Goal: Information Seeking & Learning: Understand process/instructions

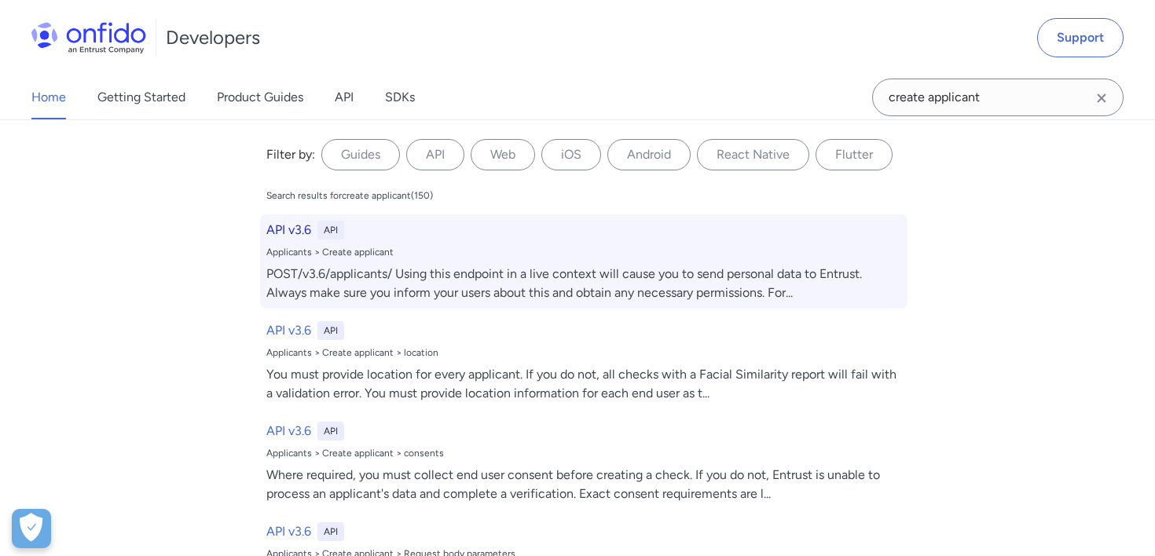
click at [493, 251] on div "Applicants > Create applicant" at bounding box center [583, 252] width 635 height 13
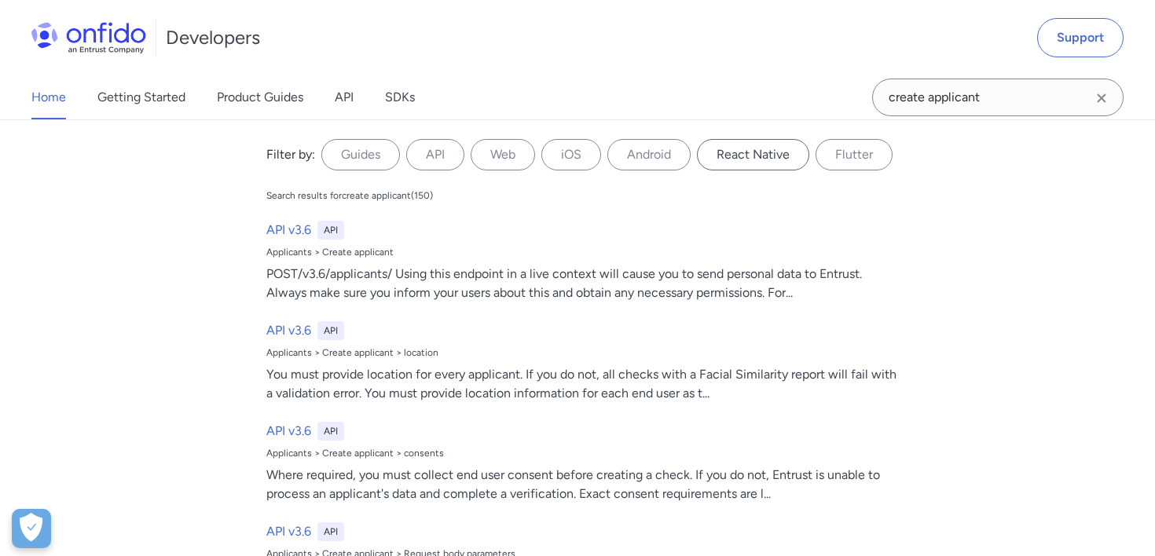
select select "http"
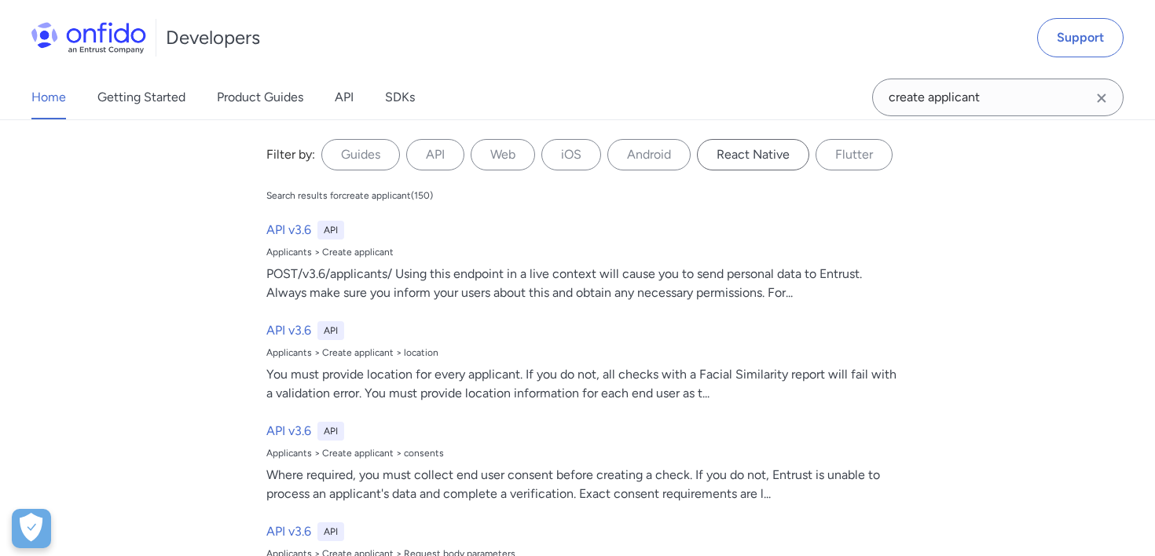
select select "http"
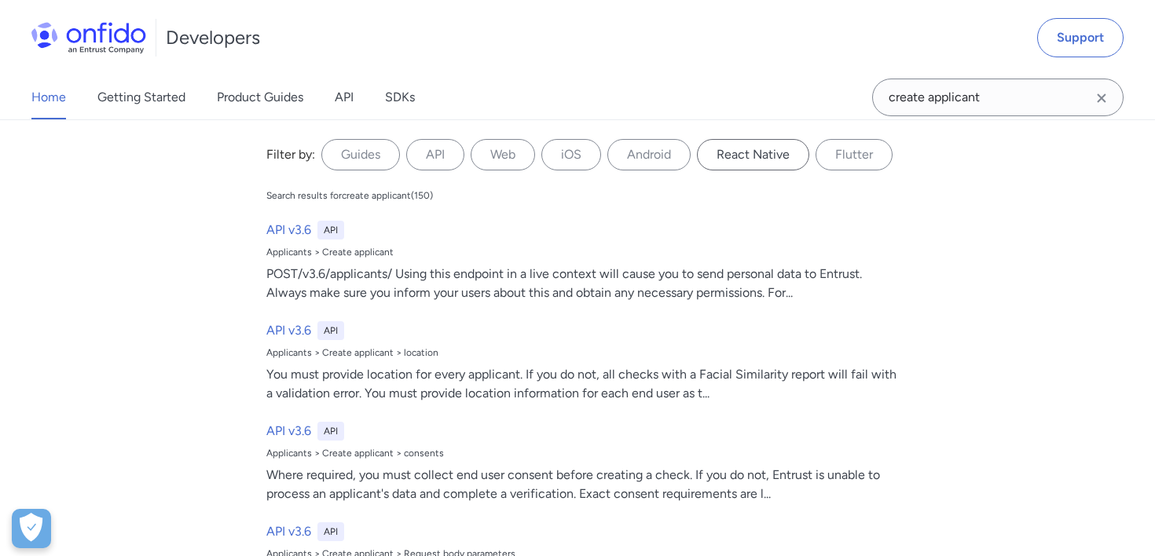
select select "http"
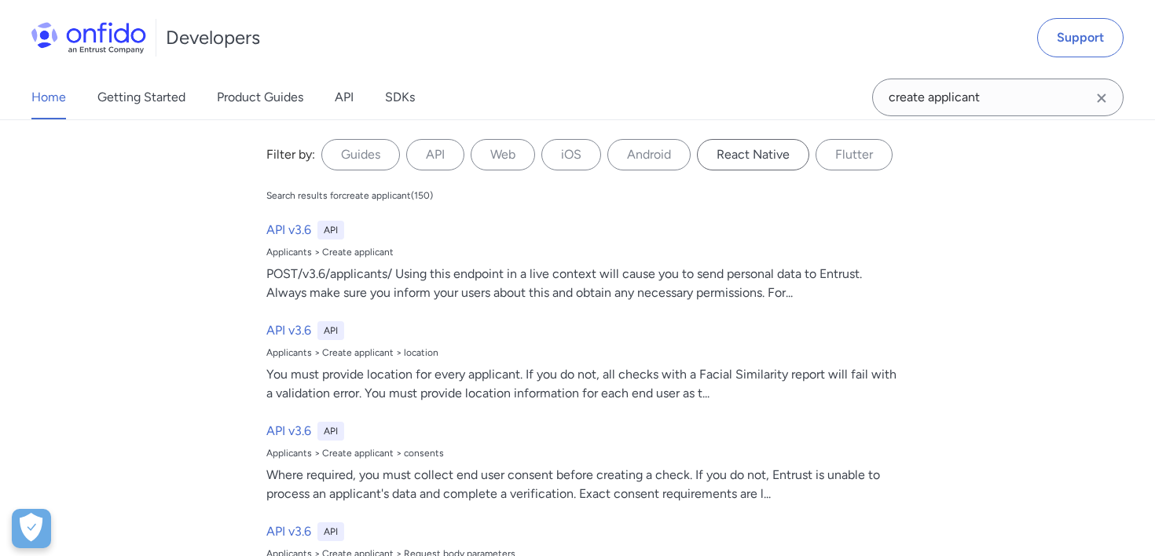
select select "http"
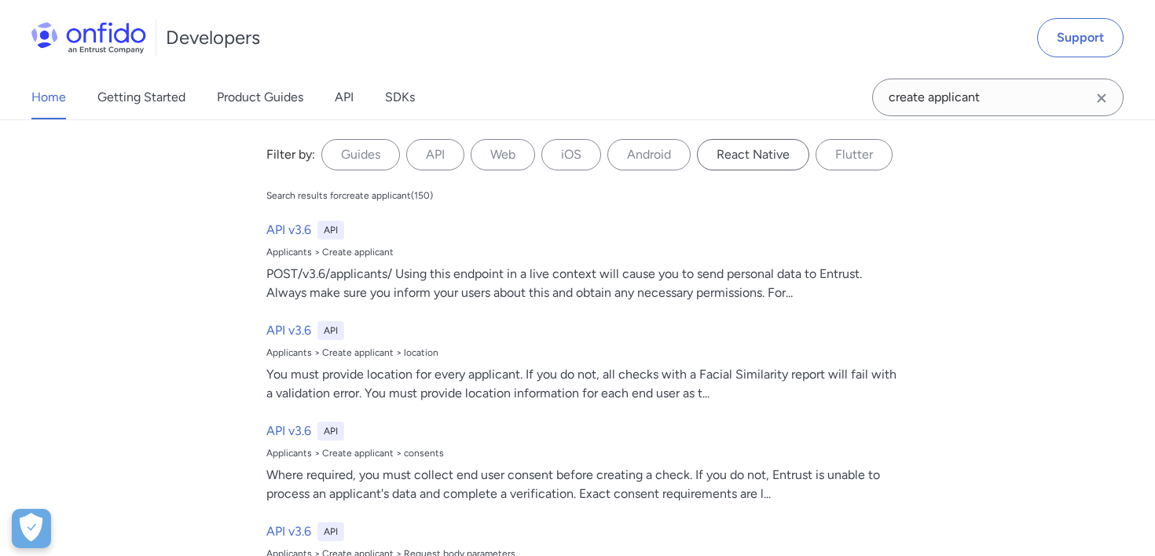
select select "http"
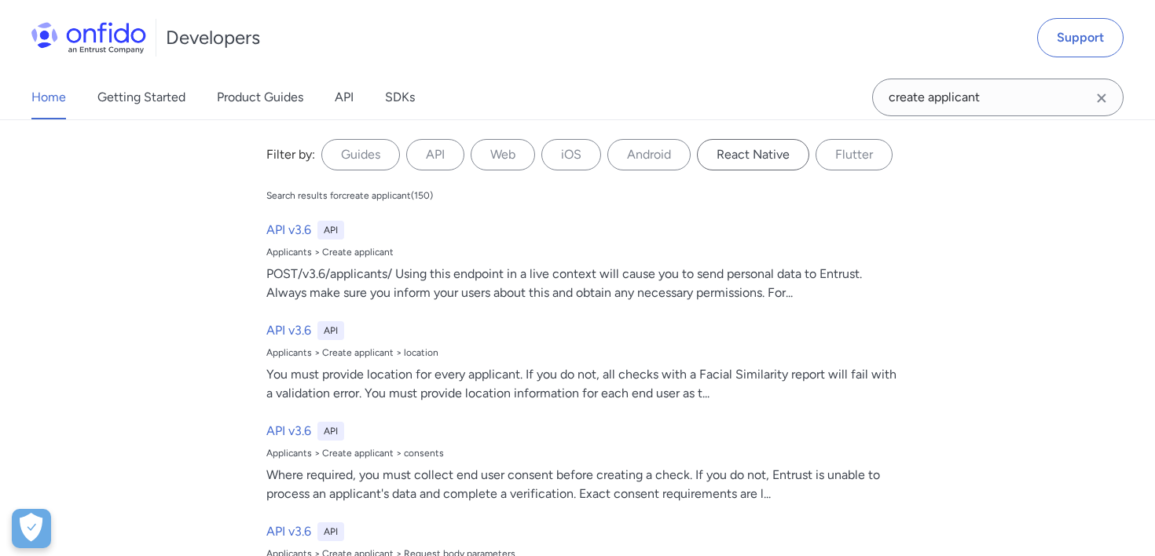
select select "http"
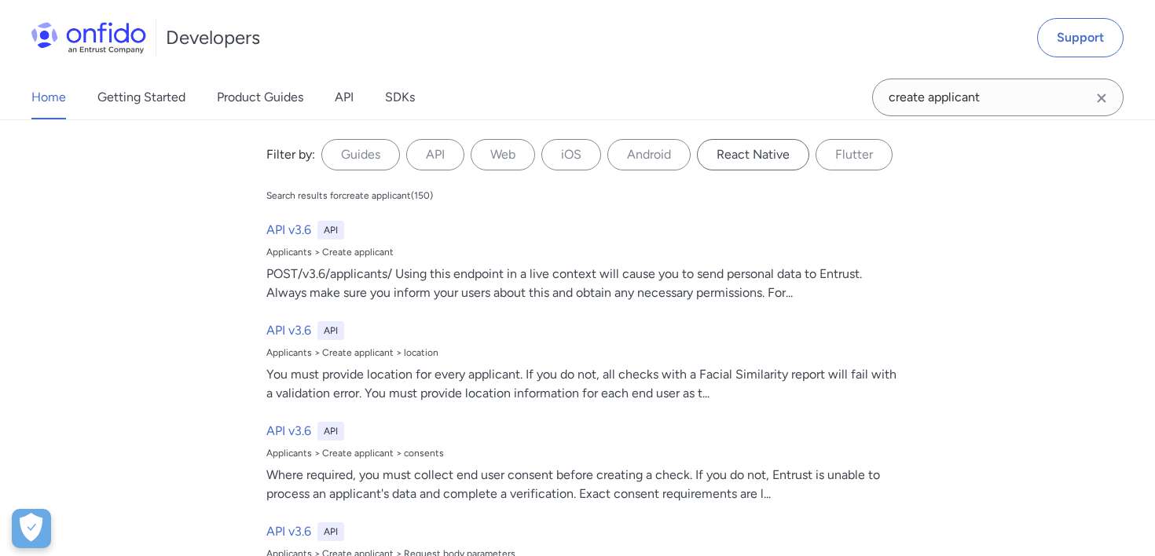
select select "http"
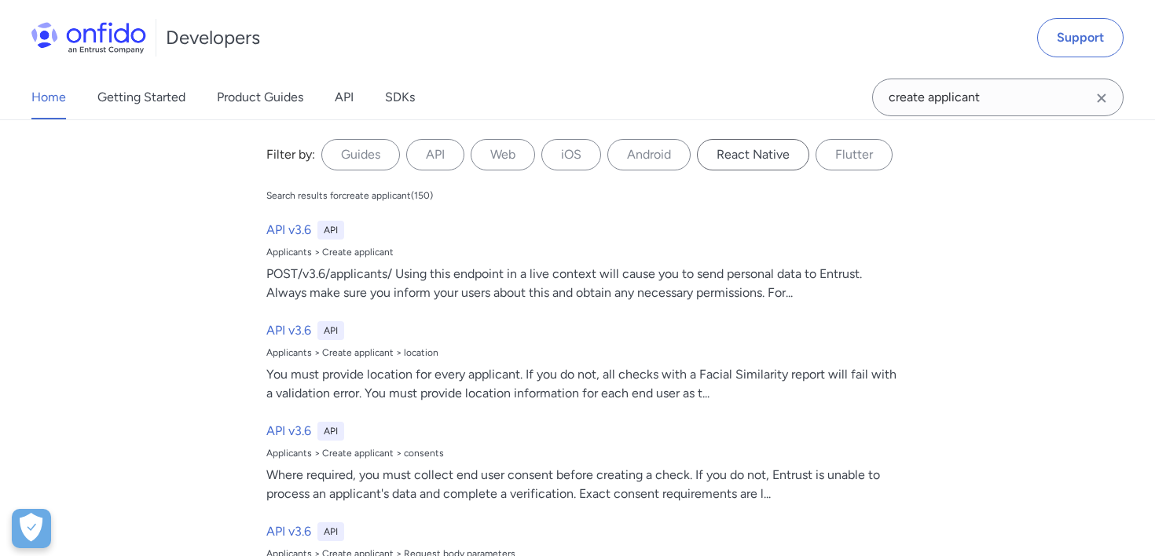
select select "http"
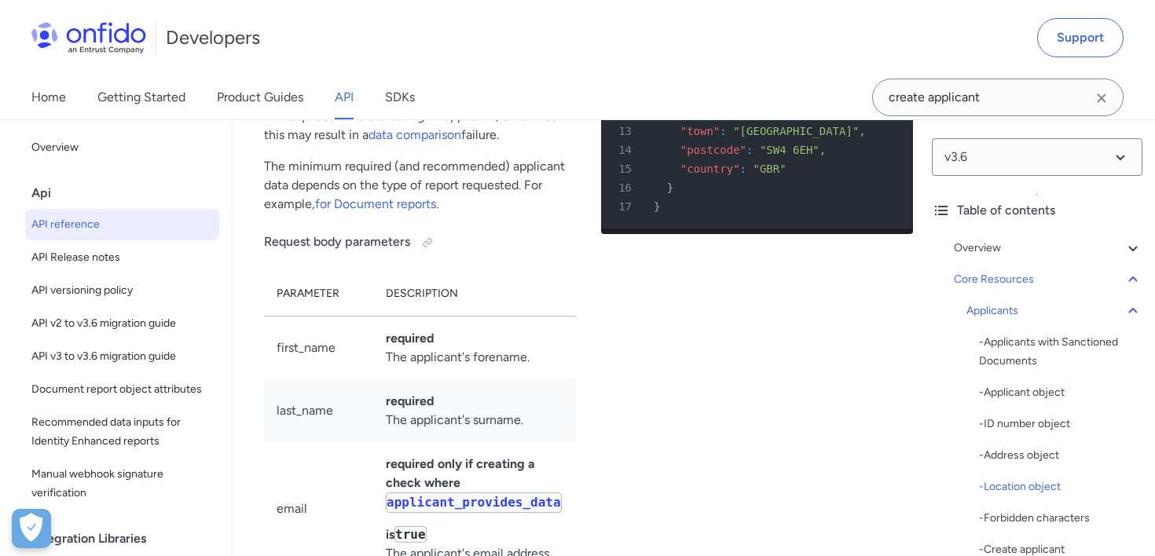
scroll to position [22025, 0]
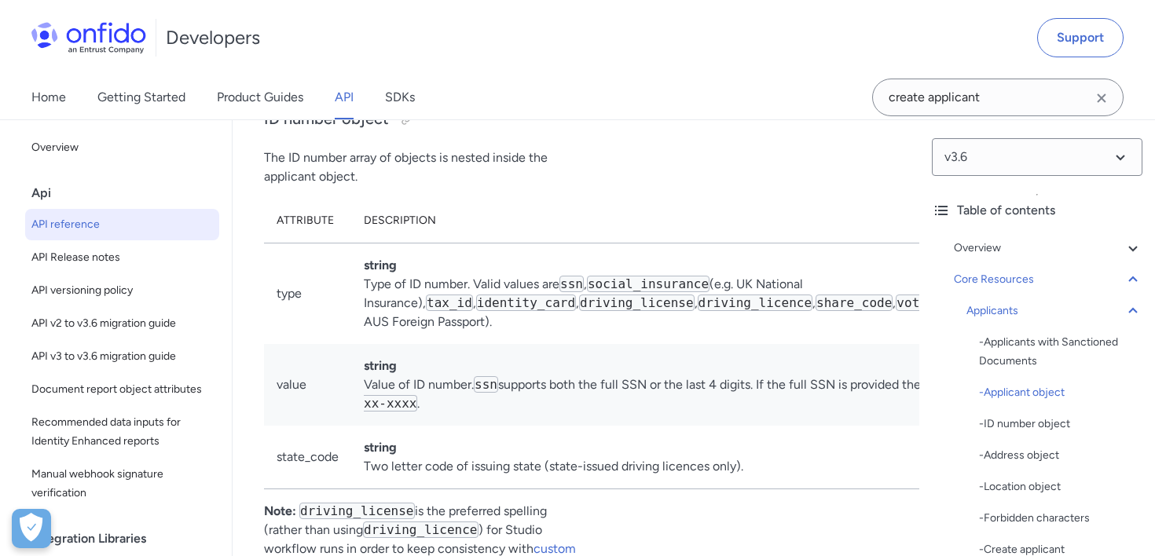
scroll to position [19036, 0]
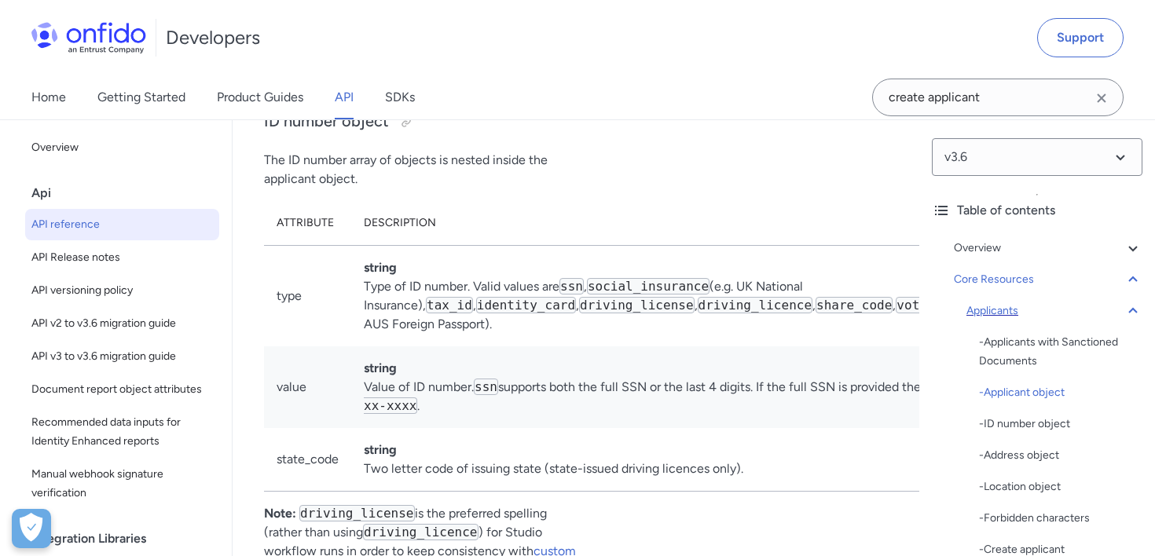
click at [1009, 315] on div "Applicants" at bounding box center [1054, 311] width 176 height 19
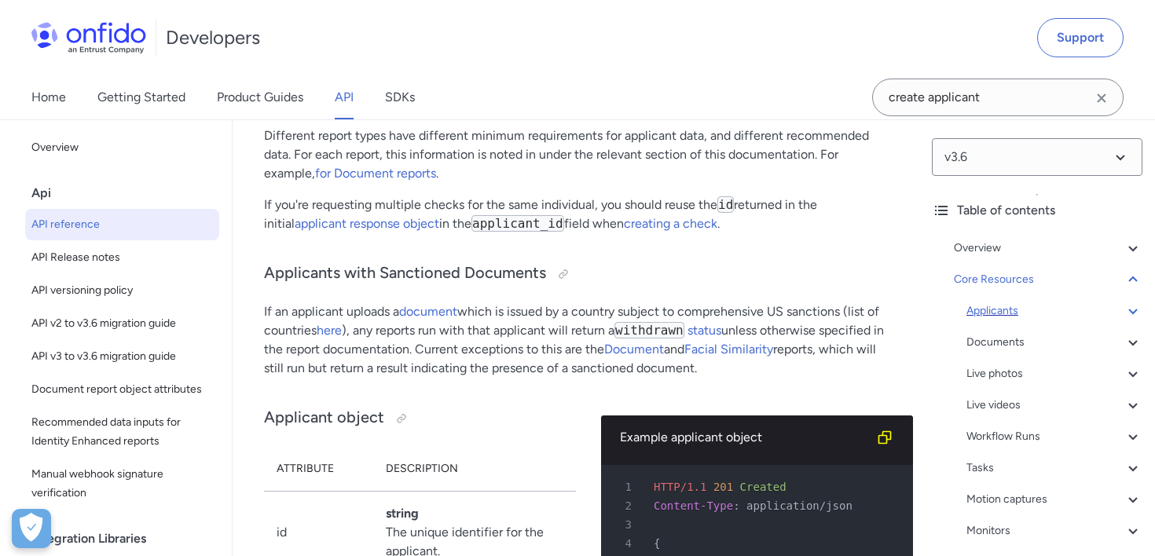
click at [1009, 315] on div "Applicants" at bounding box center [1054, 311] width 176 height 19
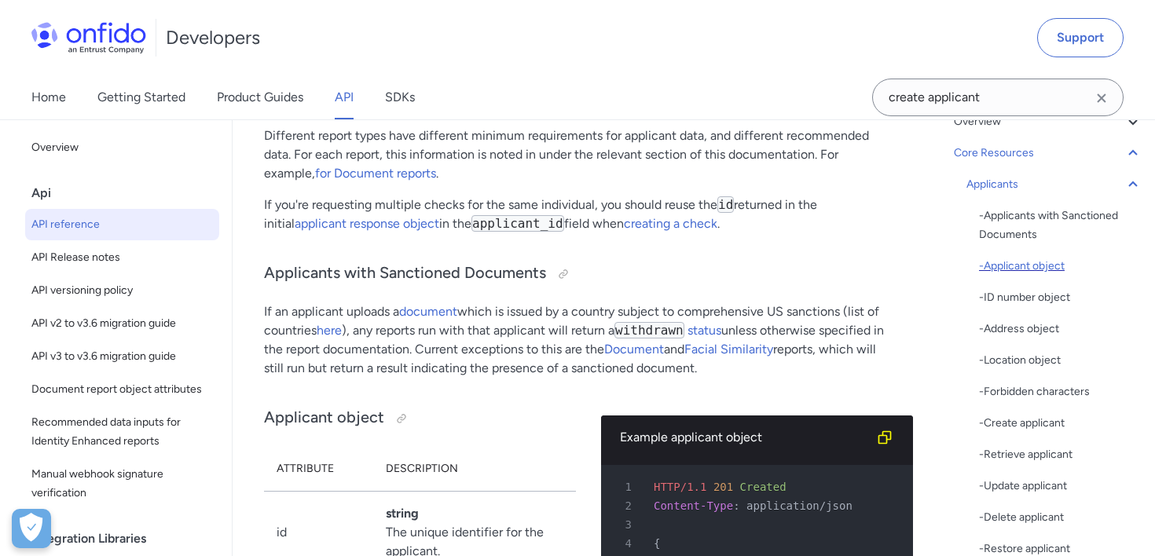
scroll to position [128, 0]
click at [1045, 450] on div "- Retrieve applicant" at bounding box center [1060, 453] width 163 height 19
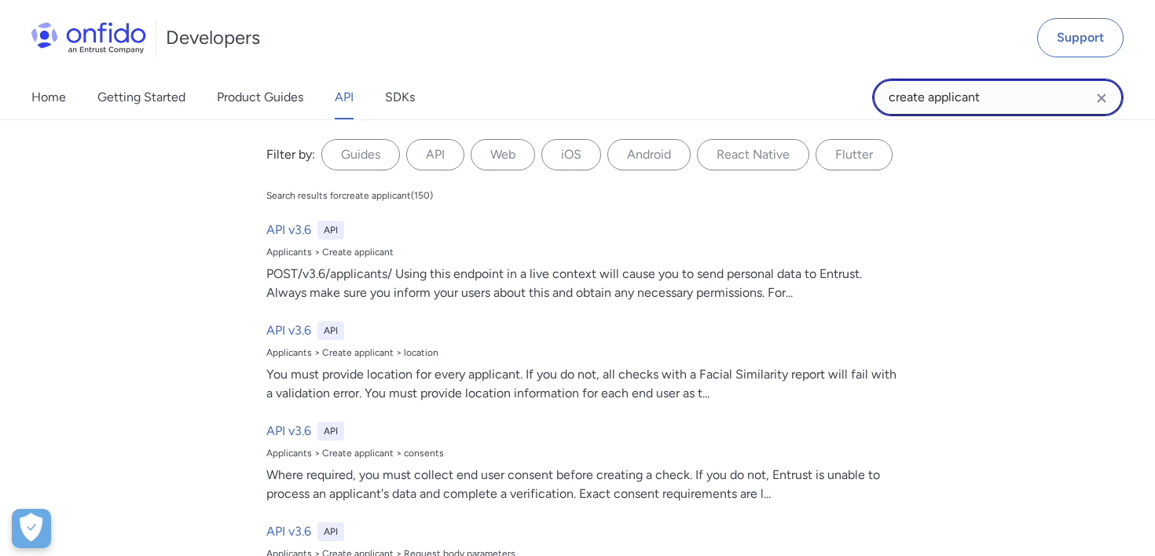
drag, startPoint x: 988, startPoint y: 91, endPoint x: 795, endPoint y: 91, distance: 193.2
click at [795, 91] on div "Home Getting Started Product Guides API SDKs create applicant create applicant …" at bounding box center [577, 97] width 1155 height 44
type input "create workflow"
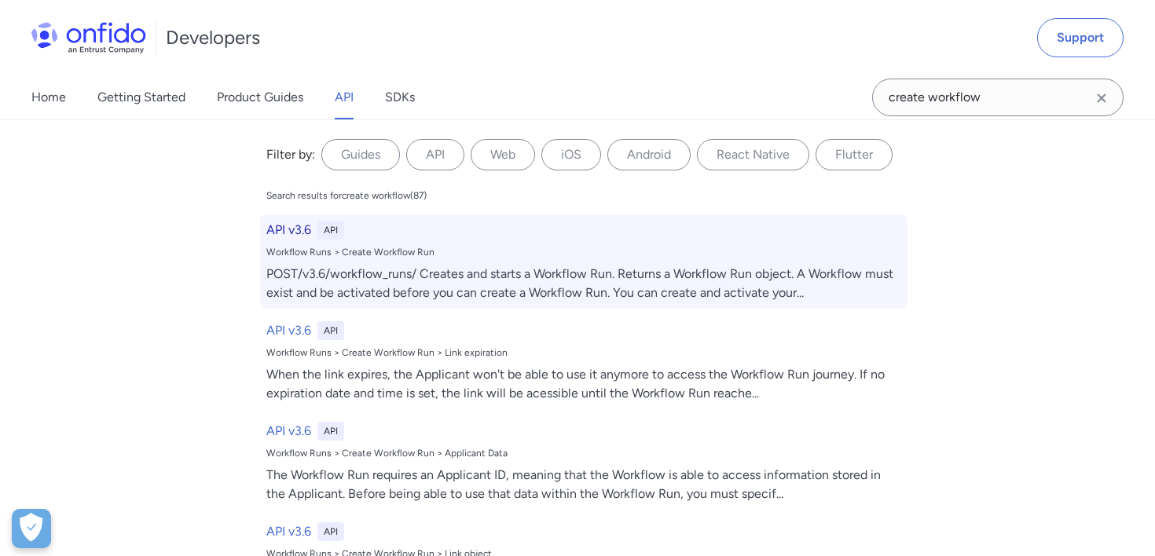
click at [706, 250] on div "Workflow Runs > Create Workflow Run" at bounding box center [583, 252] width 635 height 13
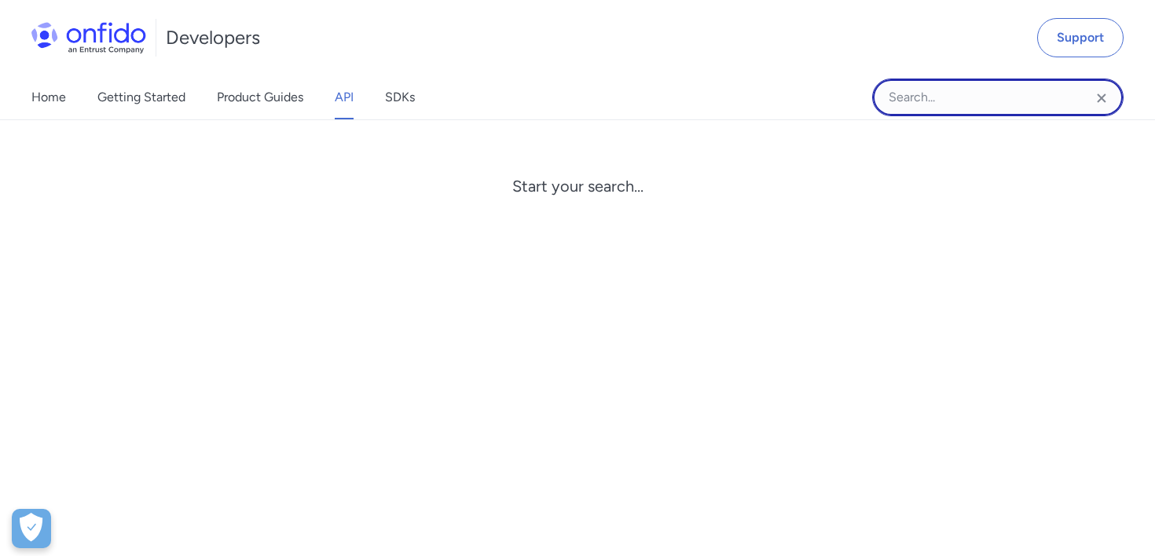
click at [971, 106] on input "Onfido search input field" at bounding box center [997, 98] width 251 height 38
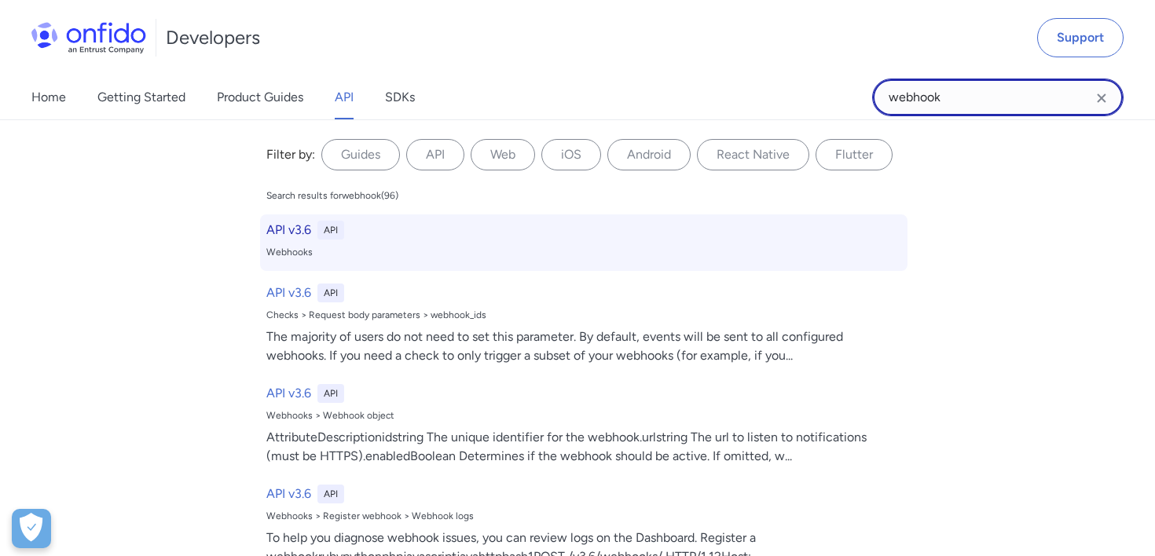
type input "webhook"
click at [453, 241] on div "API v3.6 API Webhooks" at bounding box center [583, 242] width 647 height 57
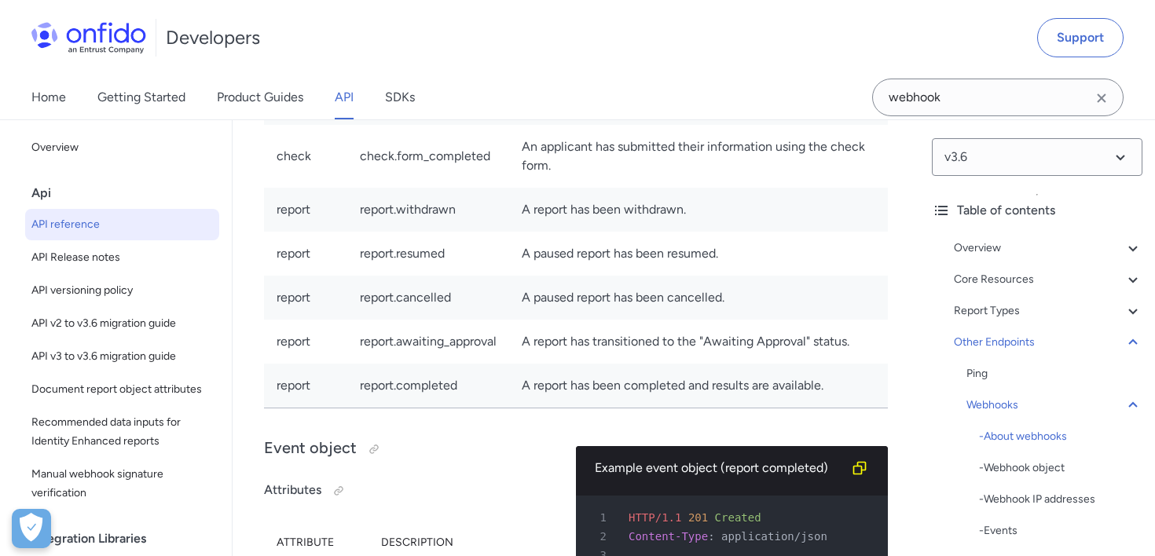
scroll to position [143349, 0]
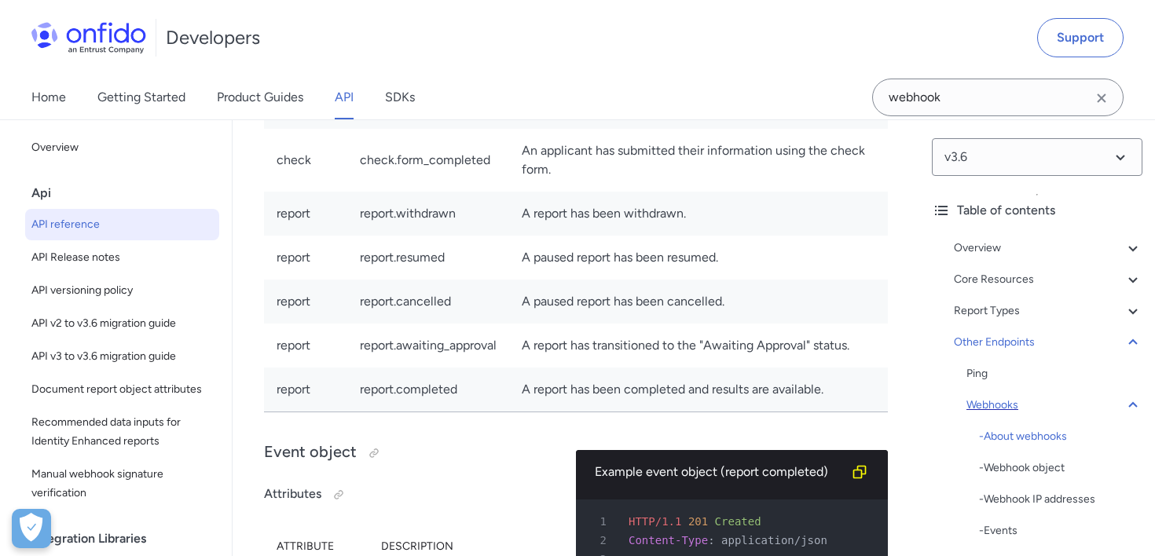
click at [979, 397] on div "Webhooks" at bounding box center [1054, 405] width 176 height 19
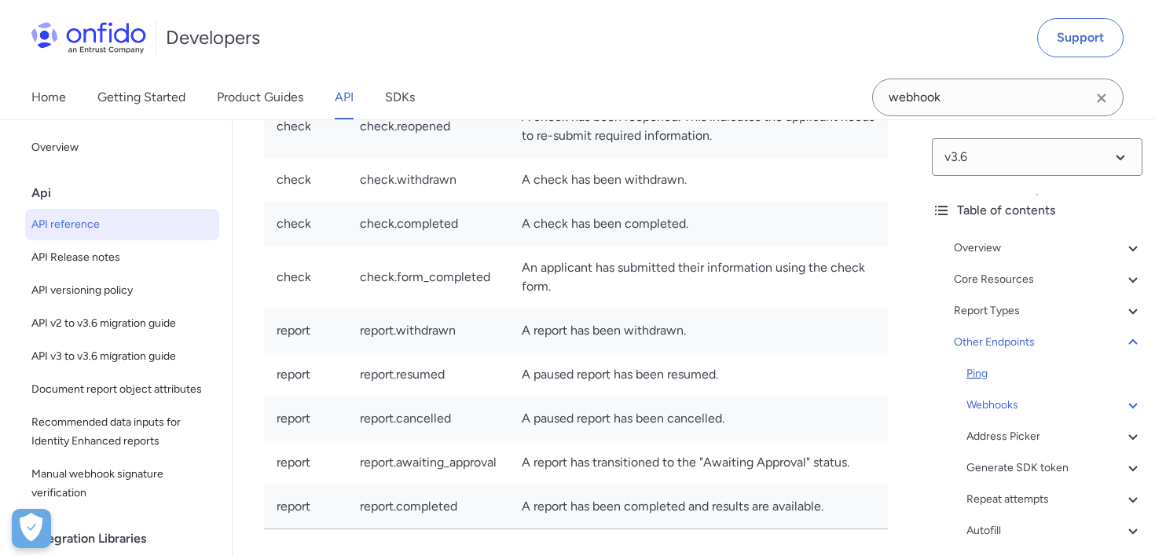
click at [984, 372] on div "Ping" at bounding box center [1054, 373] width 176 height 19
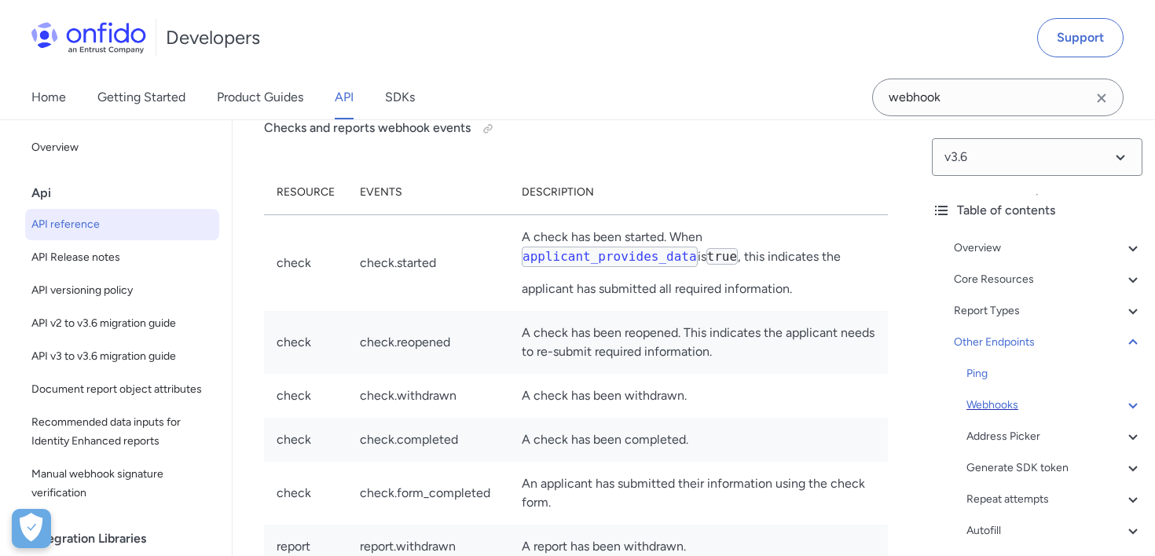
click at [998, 401] on div "Webhooks" at bounding box center [1054, 405] width 176 height 19
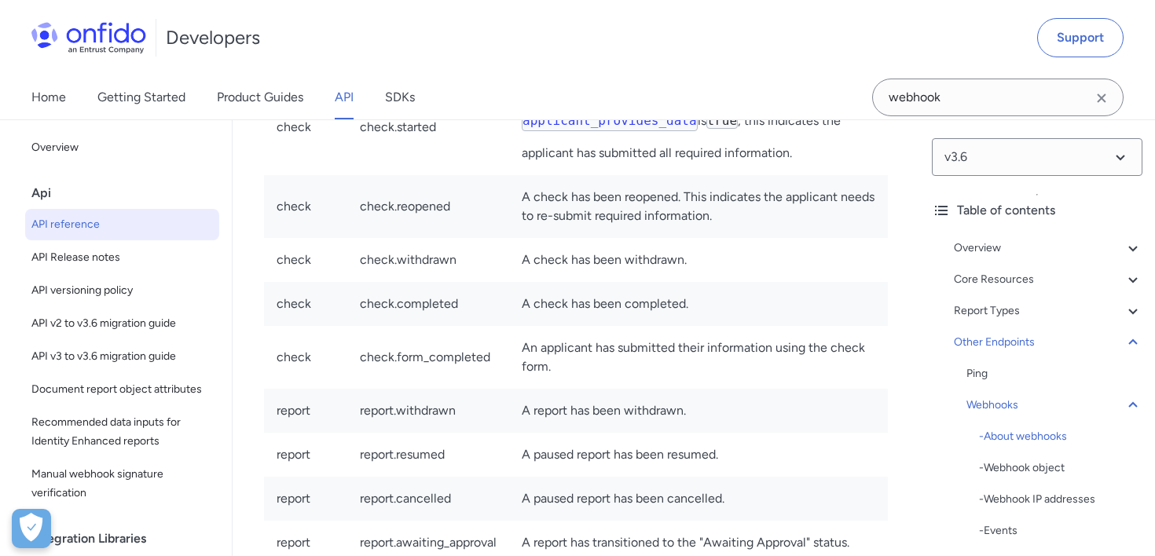
scroll to position [143151, 0]
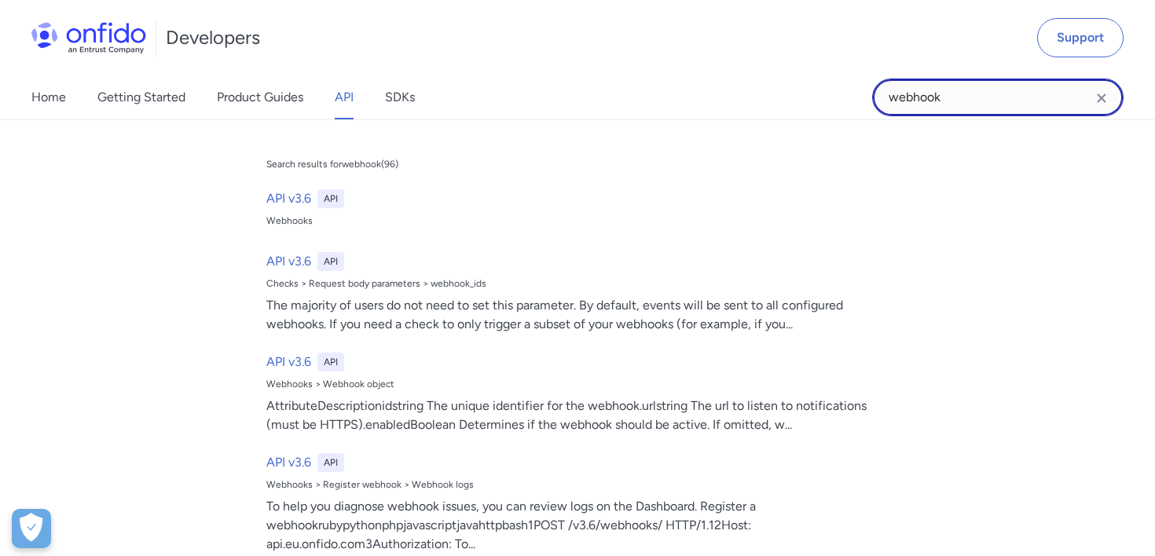
click at [941, 93] on input "webhook" at bounding box center [997, 98] width 251 height 38
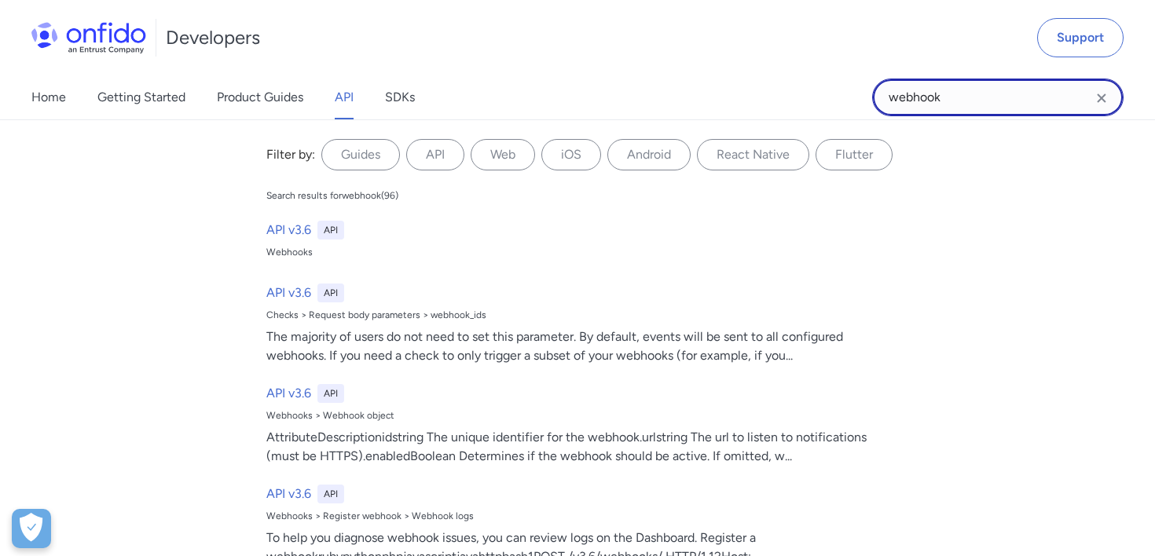
drag, startPoint x: 963, startPoint y: 95, endPoint x: 814, endPoint y: 108, distance: 149.8
click at [814, 108] on div "Home Getting Started Product Guides API SDKs webhook webhook Filter by: Guides …" at bounding box center [577, 97] width 1155 height 44
click at [917, 97] on input "webhook" at bounding box center [997, 98] width 251 height 38
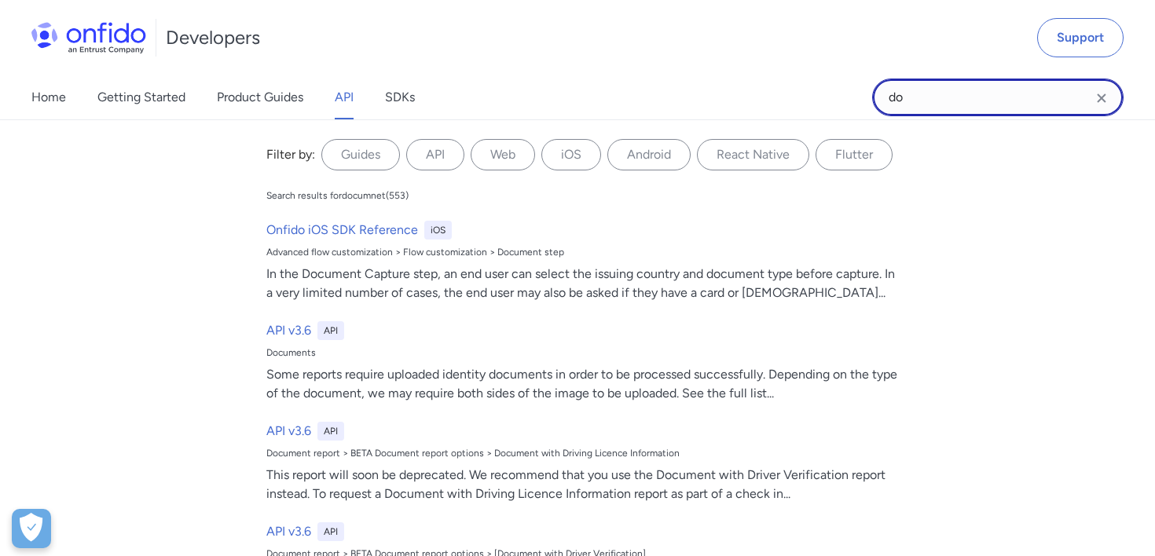
type input "d"
type input "download"
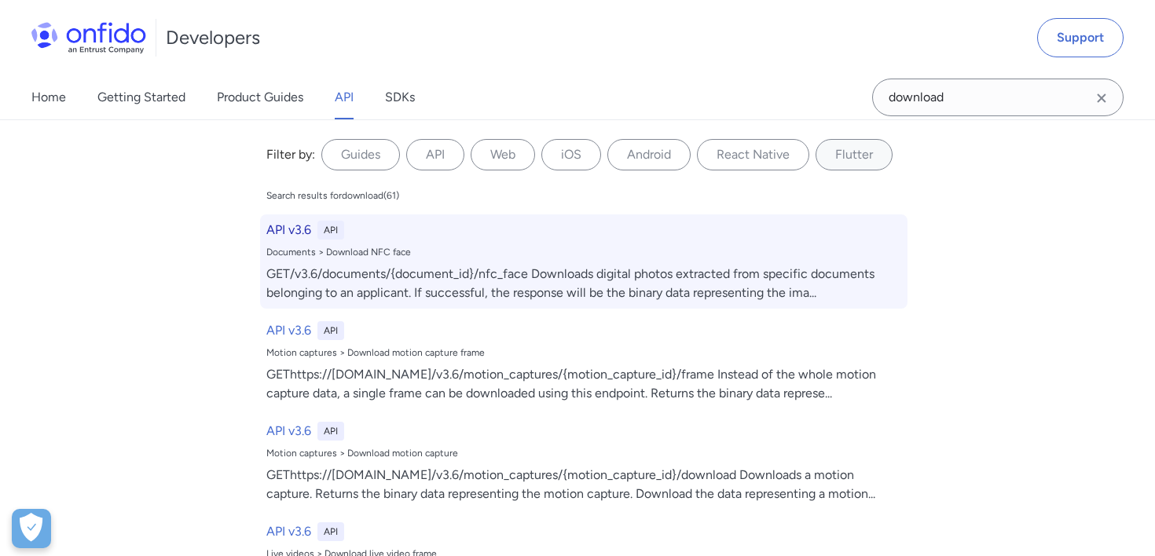
click at [496, 249] on div "Documents > Download NFC face" at bounding box center [583, 252] width 635 height 13
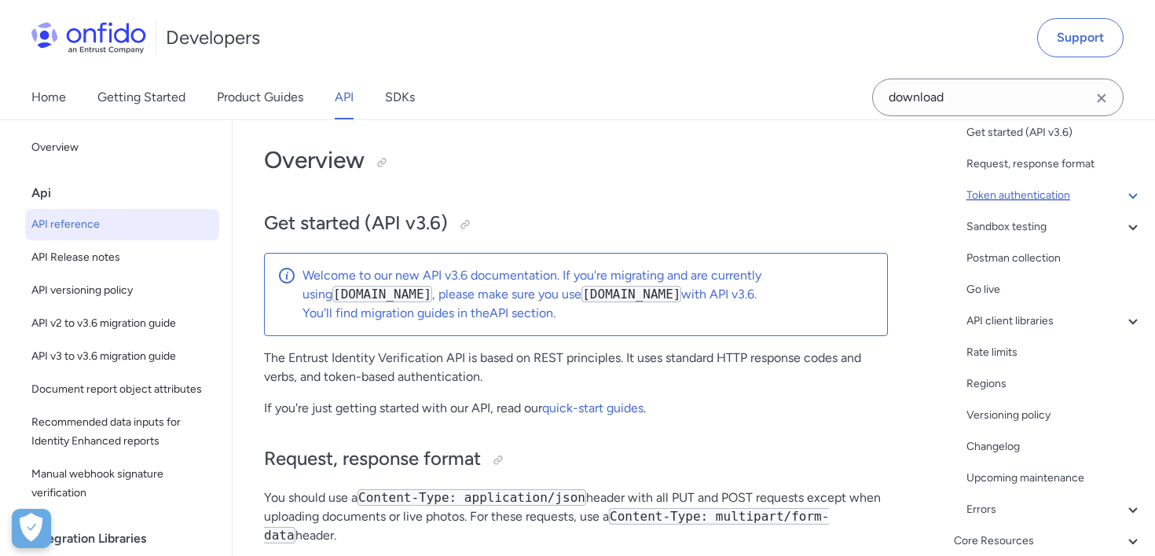
scroll to position [111, 0]
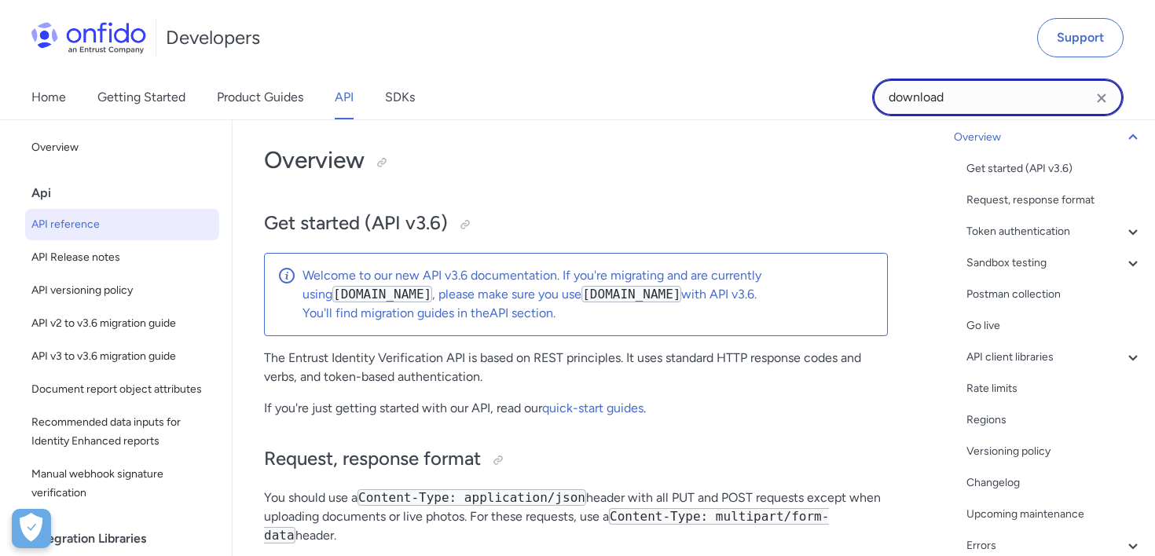
click at [1008, 84] on input "download" at bounding box center [997, 98] width 251 height 38
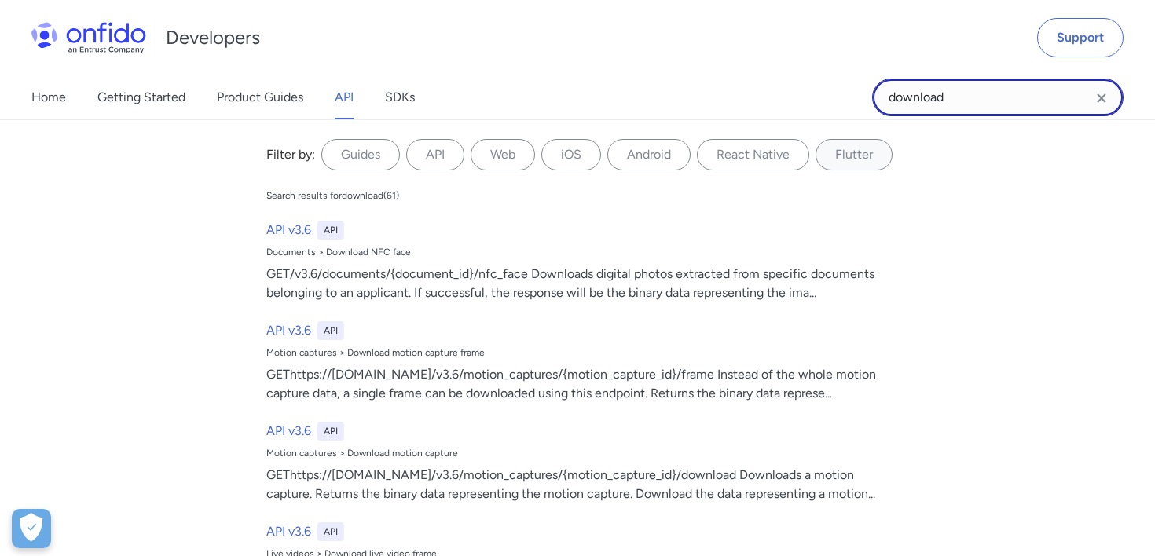
click at [1011, 97] on input "download" at bounding box center [997, 98] width 251 height 38
type input "download docume"
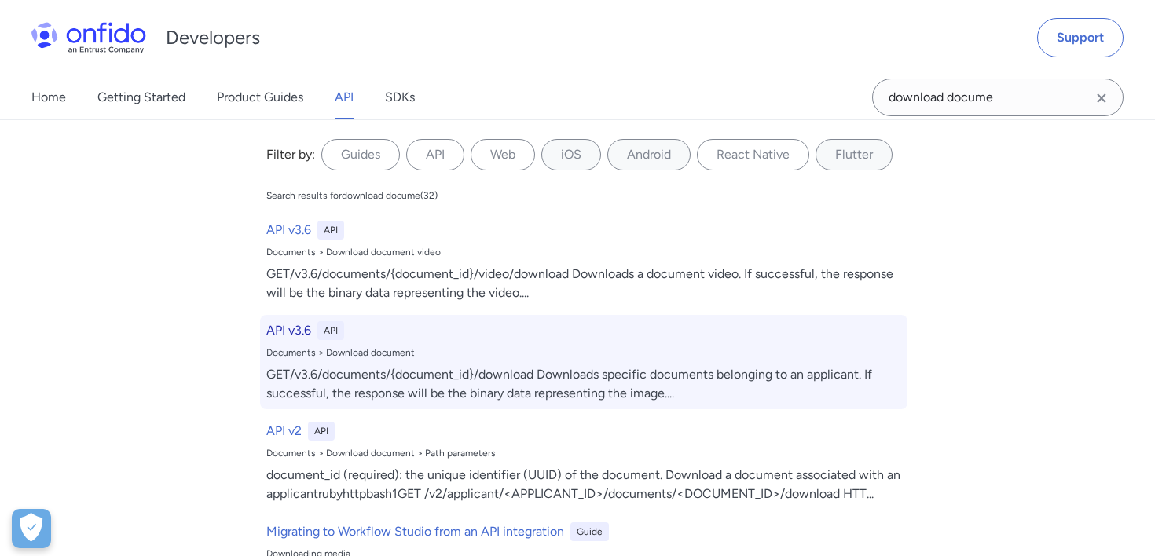
click at [430, 353] on div "Documents > Download document" at bounding box center [583, 352] width 635 height 13
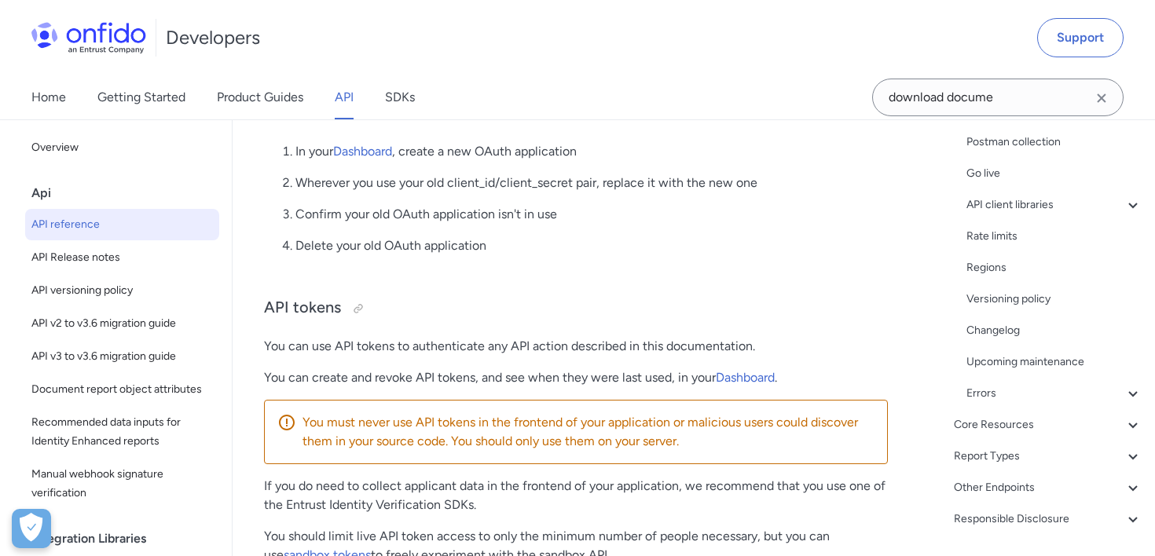
scroll to position [468, 0]
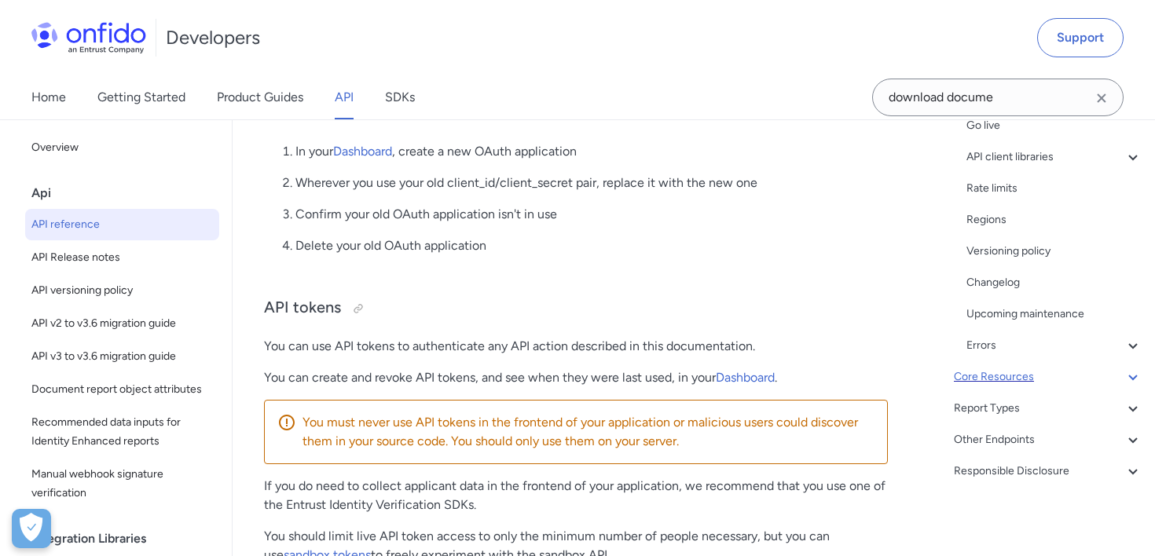
click at [1128, 371] on icon at bounding box center [1132, 377] width 19 height 19
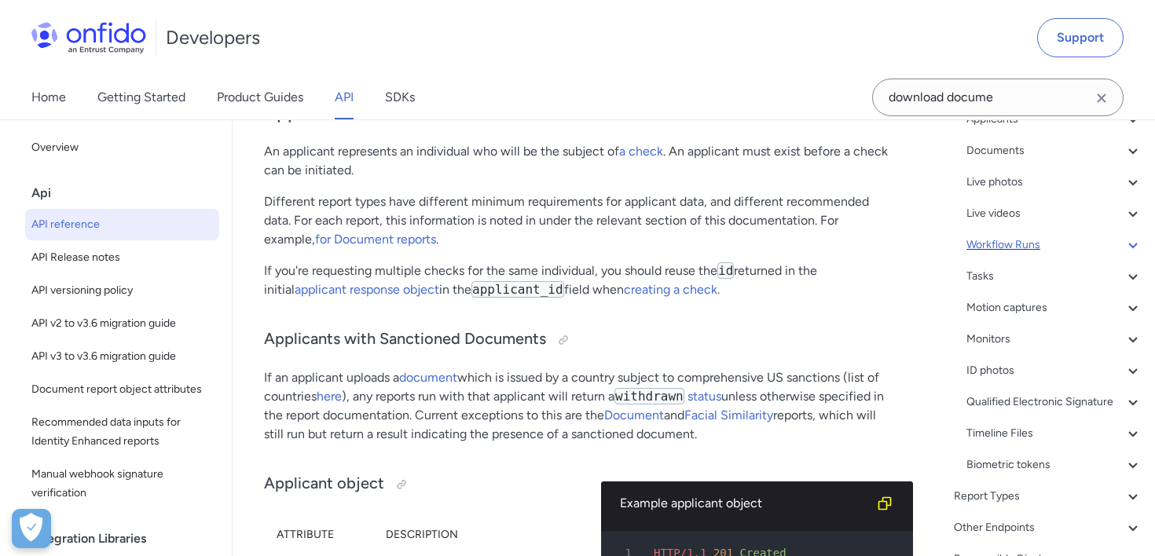
scroll to position [153, 0]
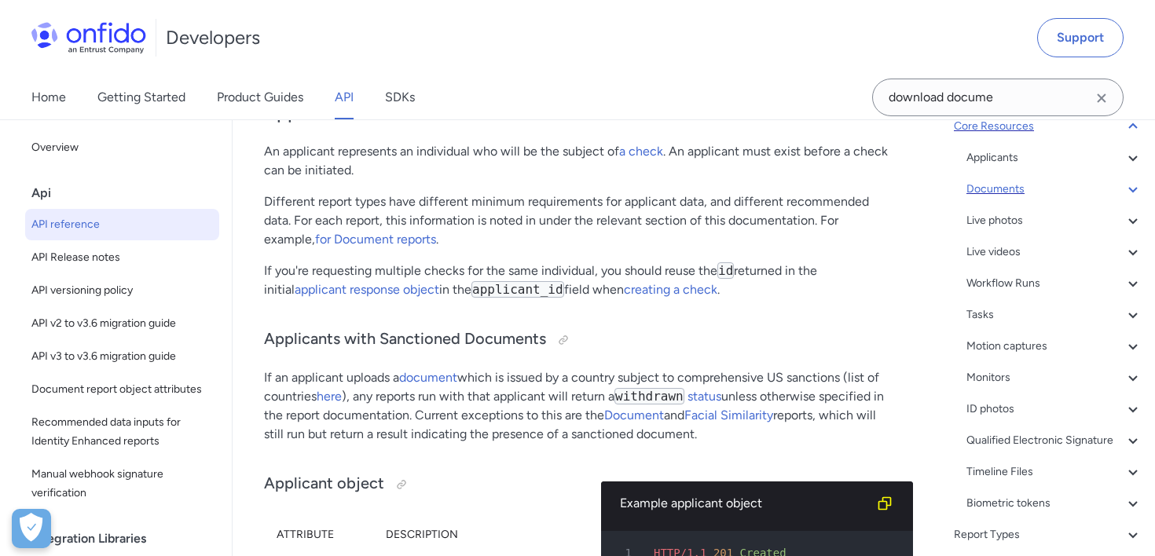
click at [992, 181] on div "Documents" at bounding box center [1054, 189] width 176 height 19
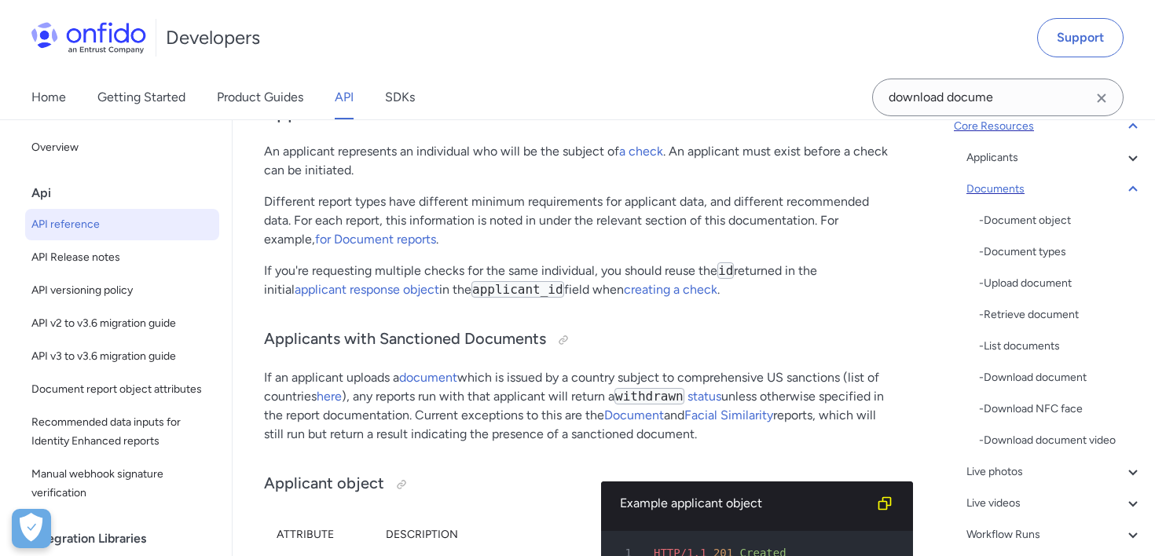
scroll to position [28434, 0]
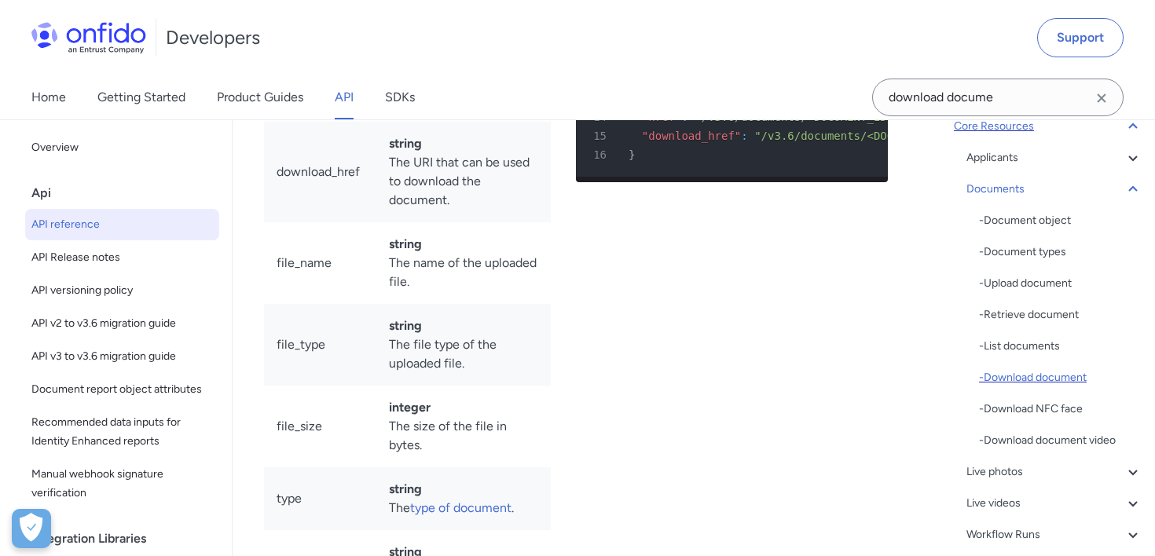
click at [1041, 375] on div "- Download document" at bounding box center [1060, 377] width 163 height 19
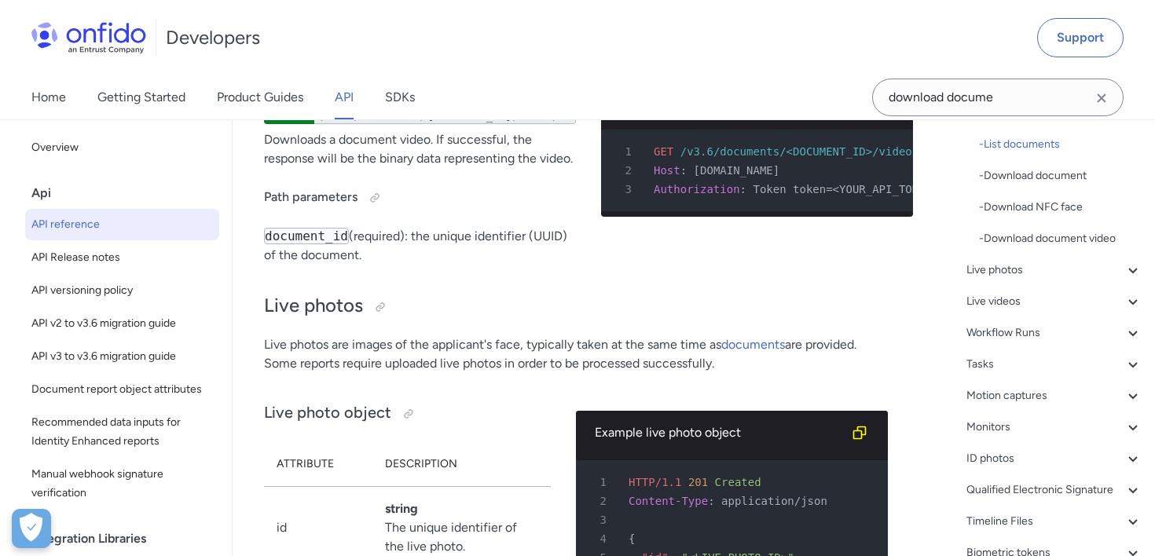
scroll to position [357, 0]
click at [1043, 394] on div "Motion captures" at bounding box center [1054, 394] width 176 height 19
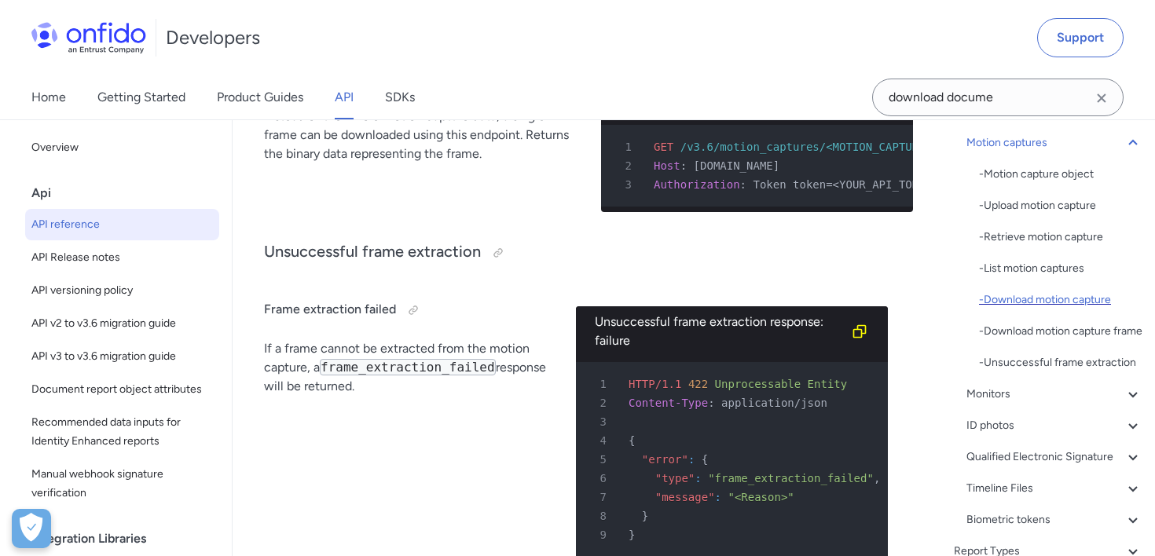
click at [1059, 298] on div "- Download motion capture" at bounding box center [1060, 300] width 163 height 19
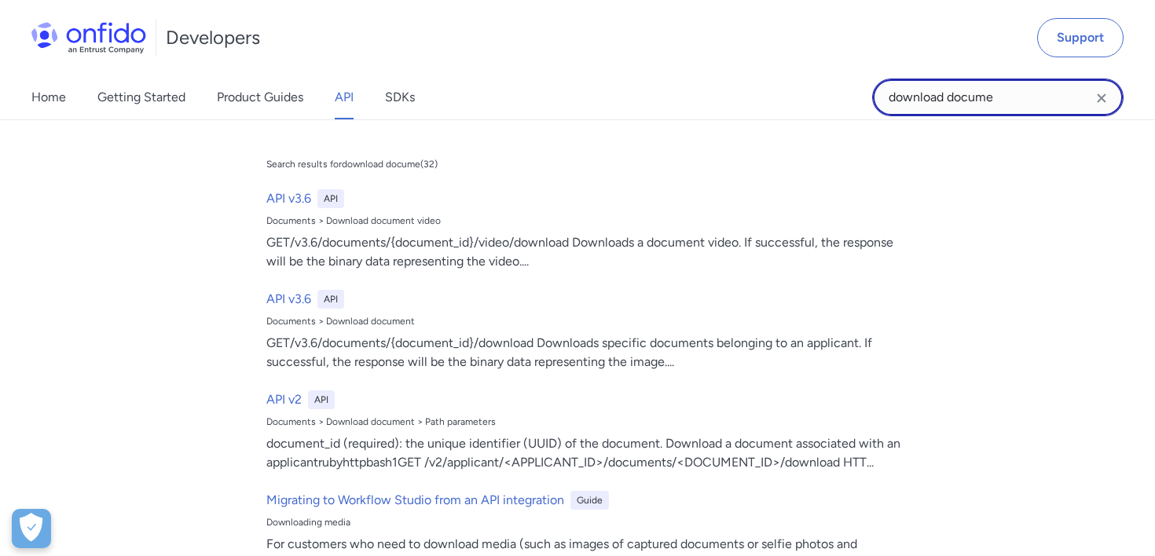
drag, startPoint x: 1011, startPoint y: 90, endPoint x: 752, endPoint y: 90, distance: 258.4
click at [753, 90] on div "Home Getting Started Product Guides API SDKs download docume download docume Se…" at bounding box center [577, 97] width 1155 height 44
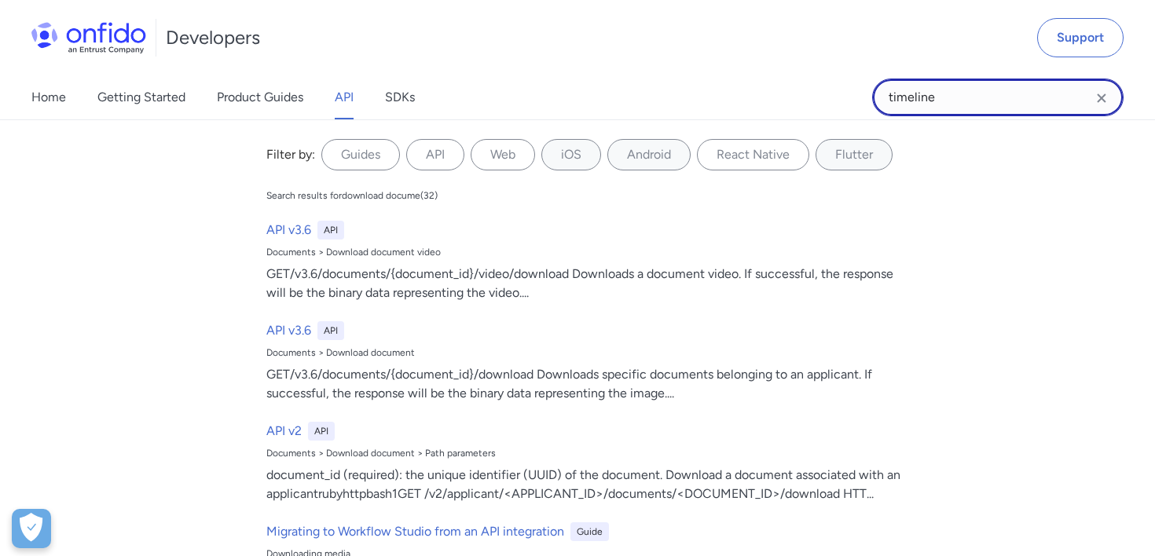
type input "timeline"
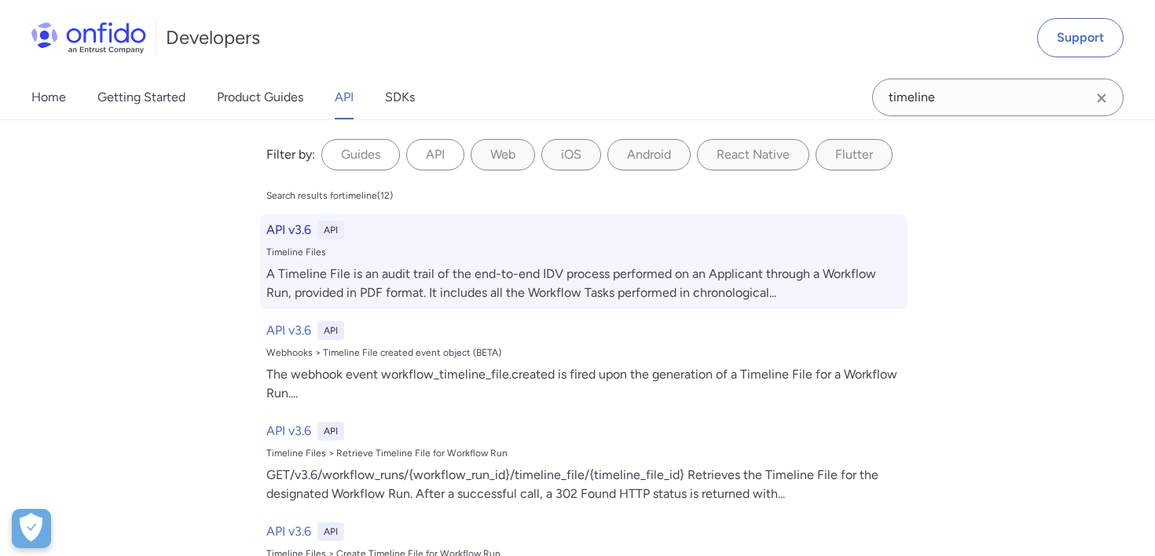
click at [497, 249] on div "Timeline Files" at bounding box center [583, 252] width 635 height 13
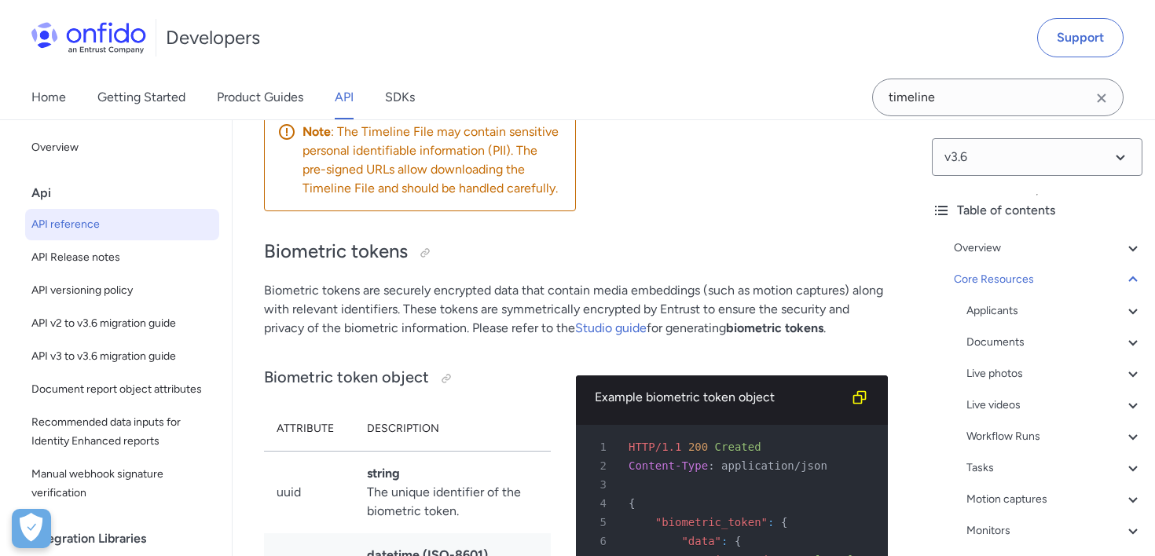
scroll to position [62149, 0]
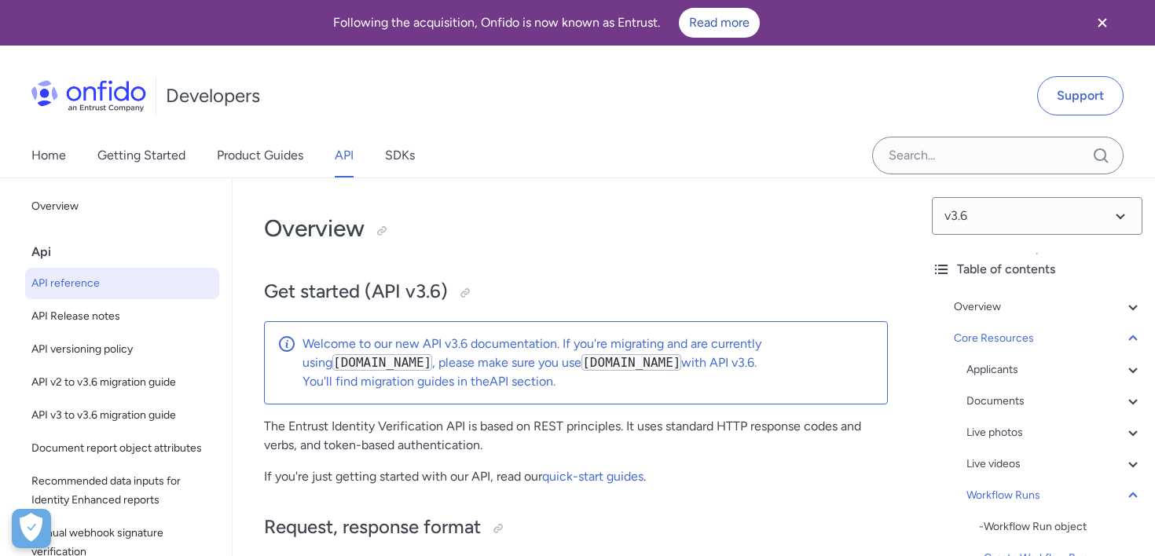
scroll to position [44019, 0]
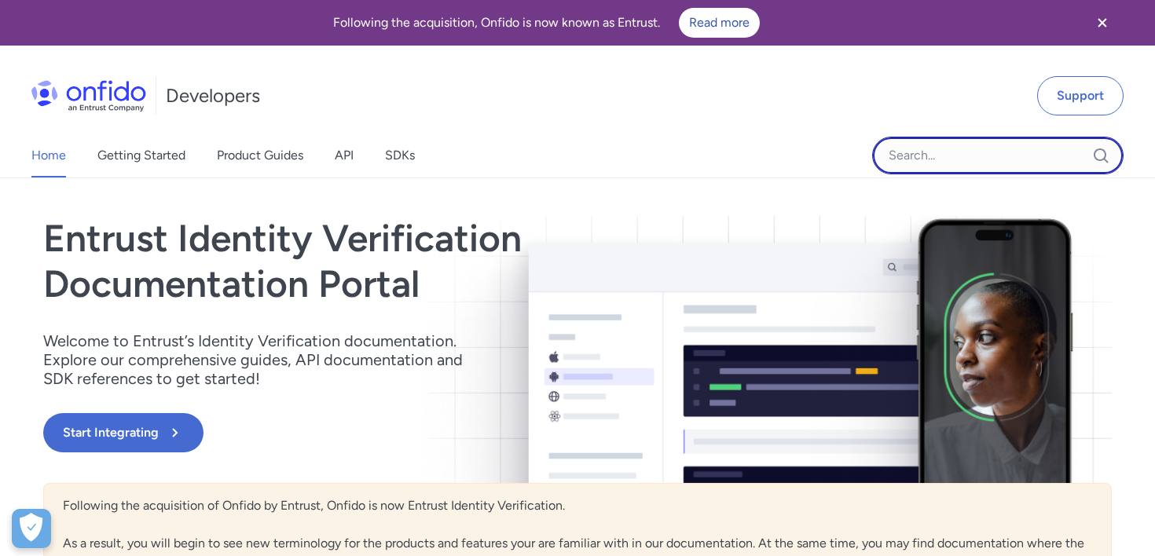
click at [1001, 168] on input "Onfido search input field" at bounding box center [997, 156] width 251 height 38
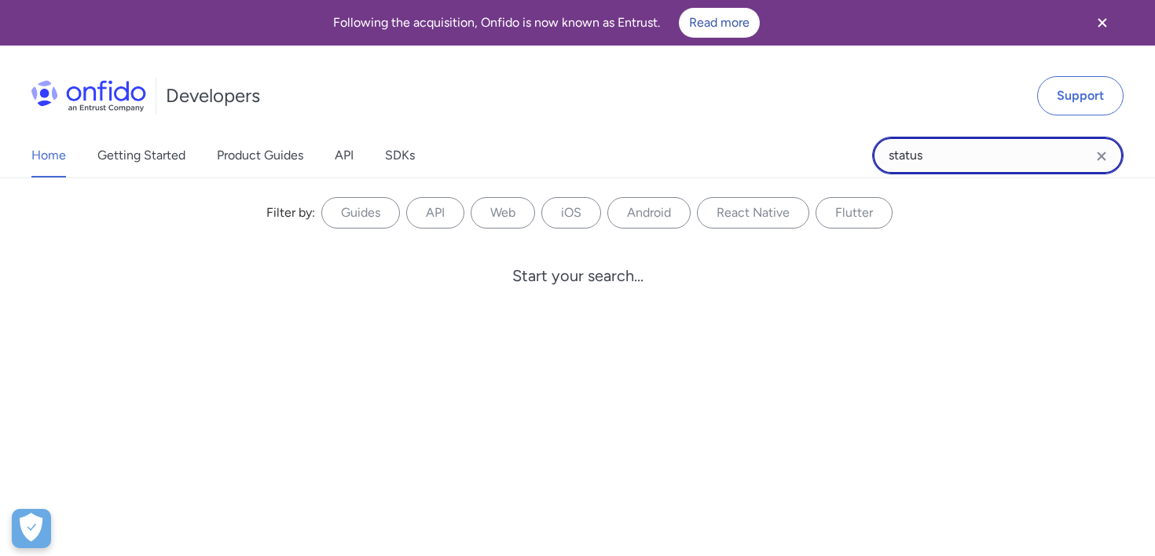
type input "status"
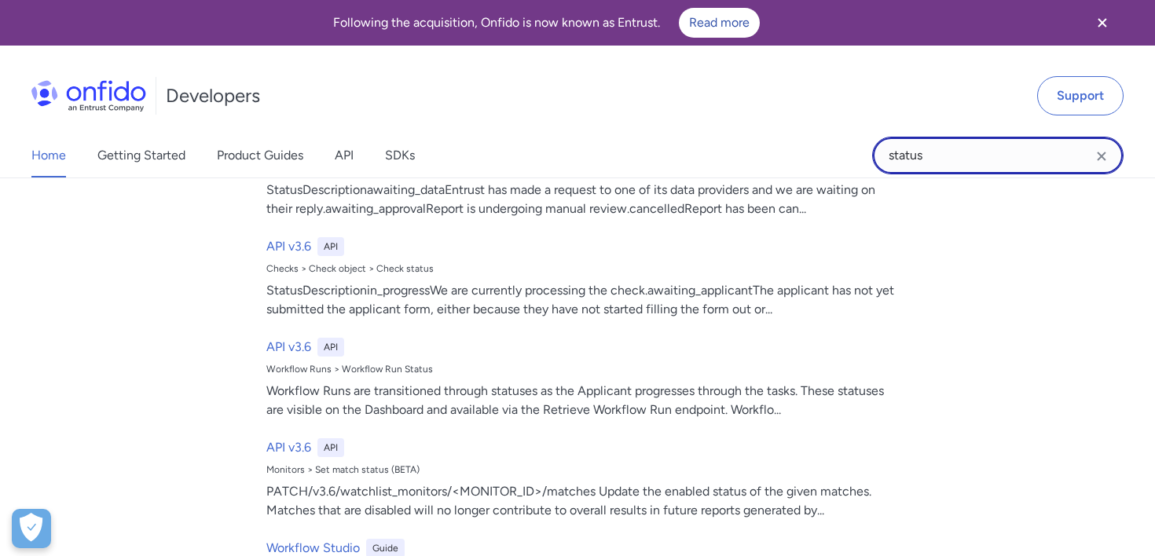
scroll to position [239, 0]
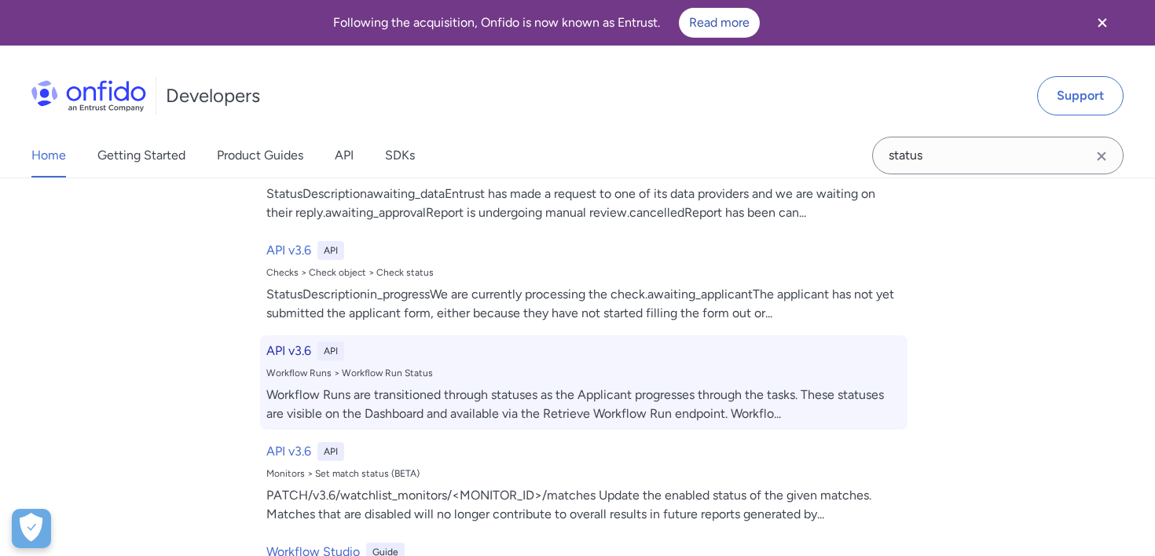
click at [541, 371] on div "Workflow Runs > Workflow Run Status" at bounding box center [583, 373] width 635 height 13
select select "http"
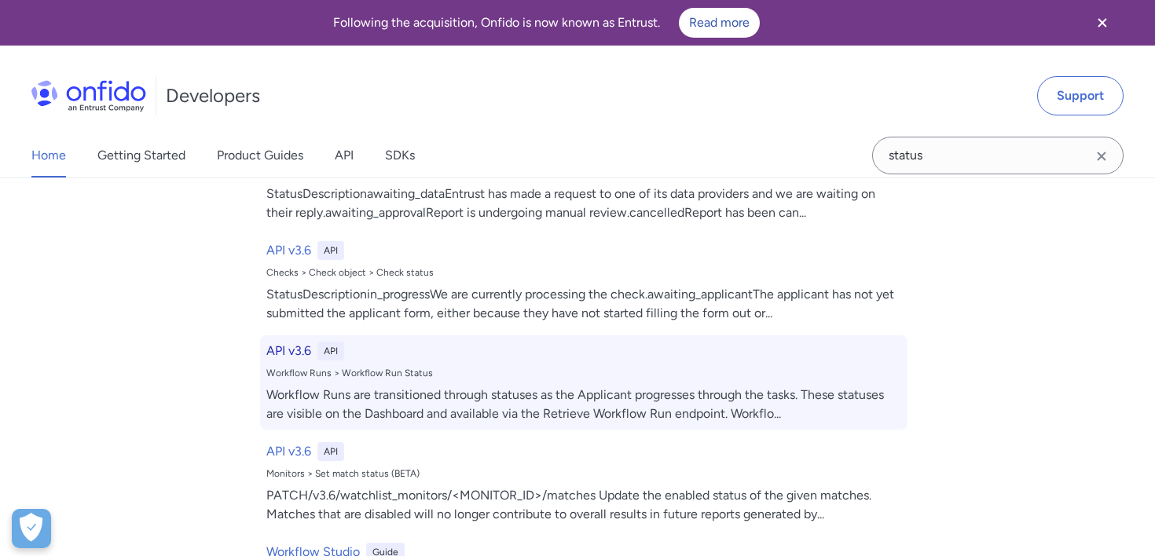
select select "http"
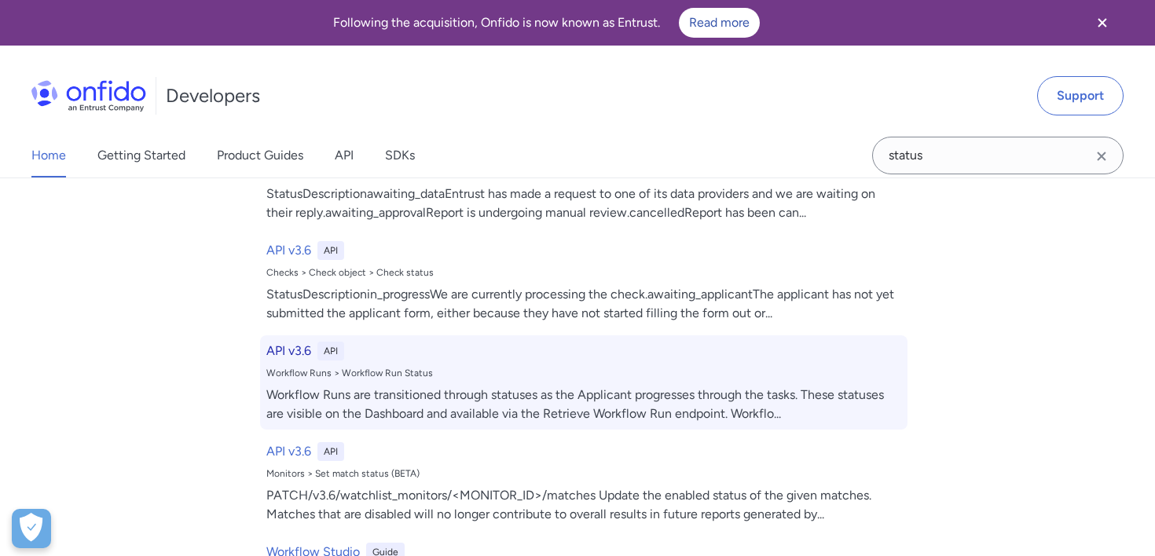
select select "http"
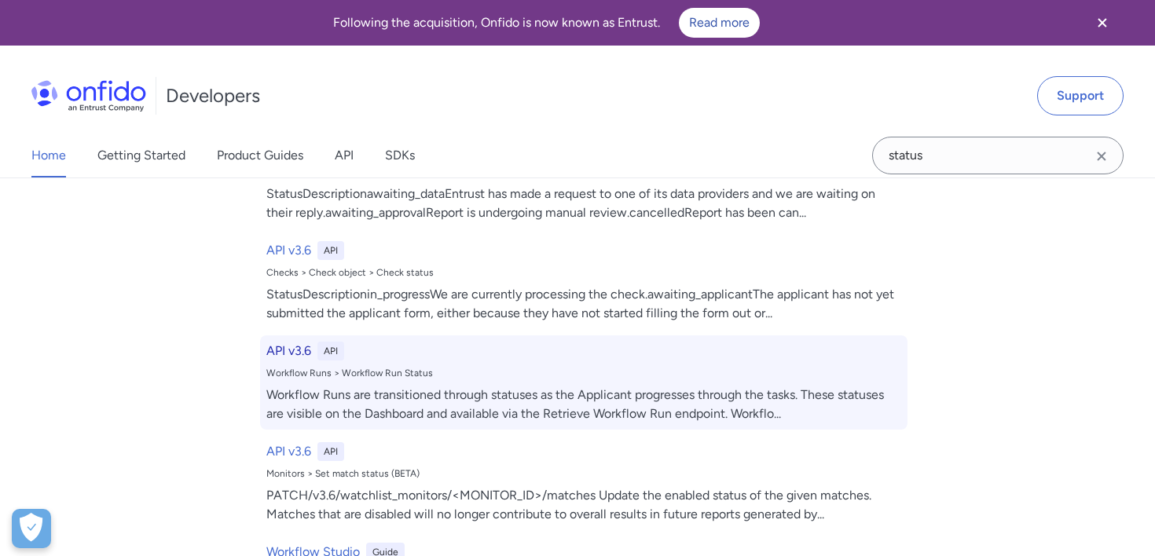
select select "http"
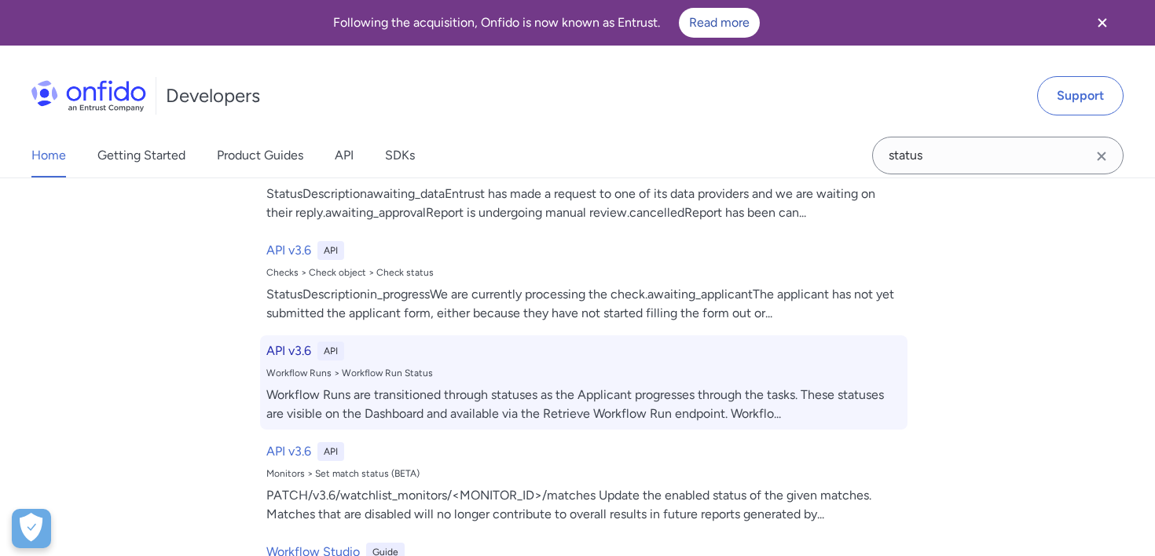
select select "http"
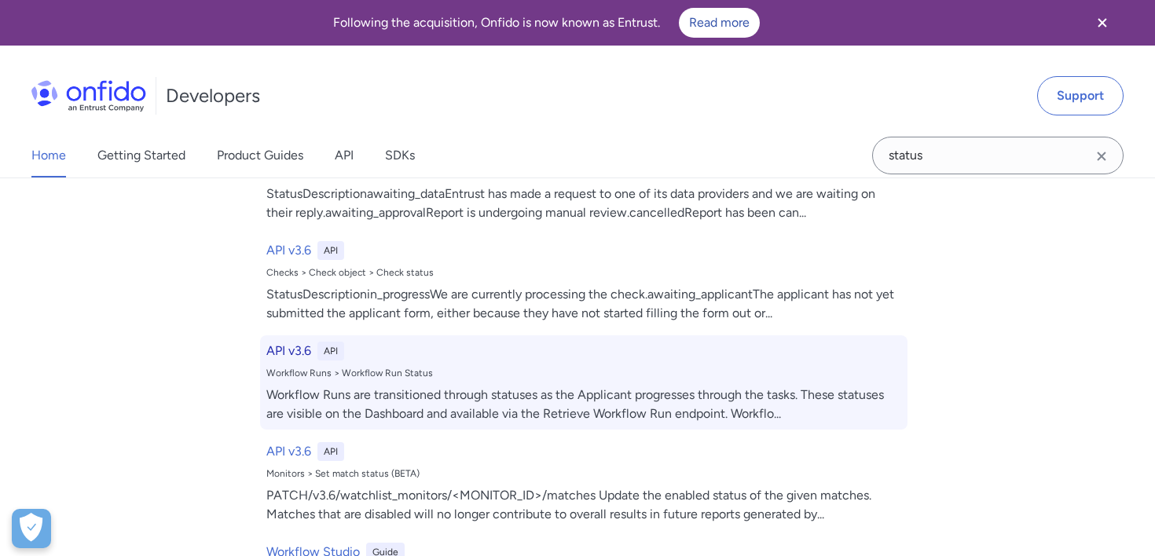
select select "http"
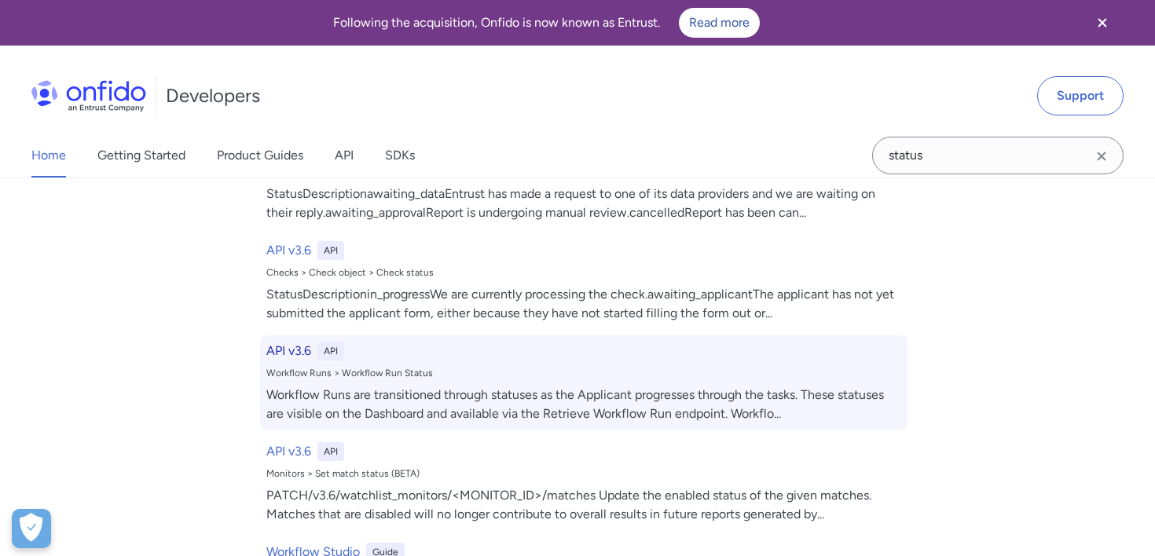
select select "http"
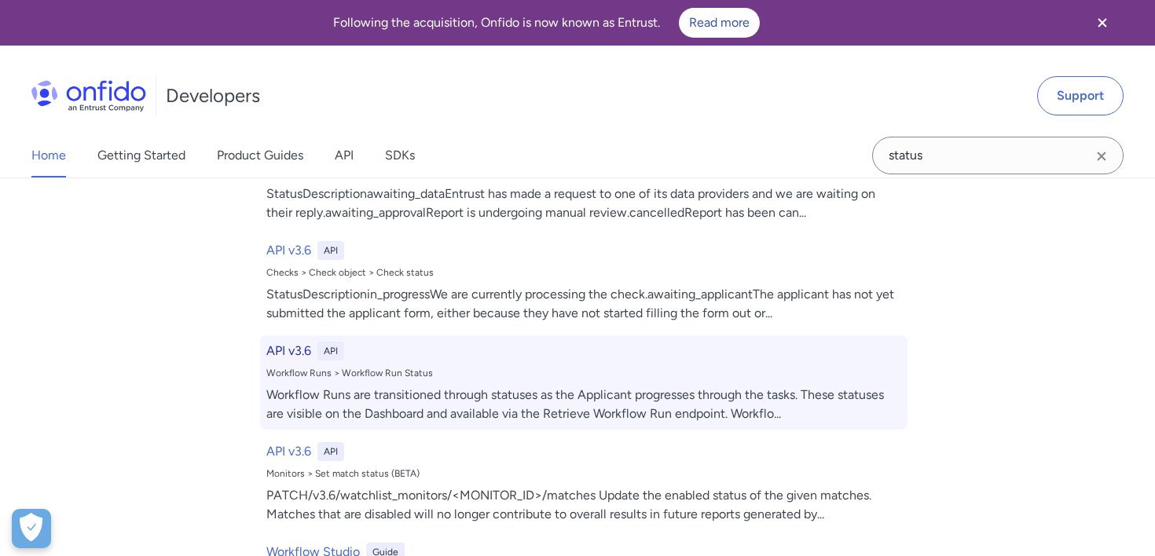
select select "http"
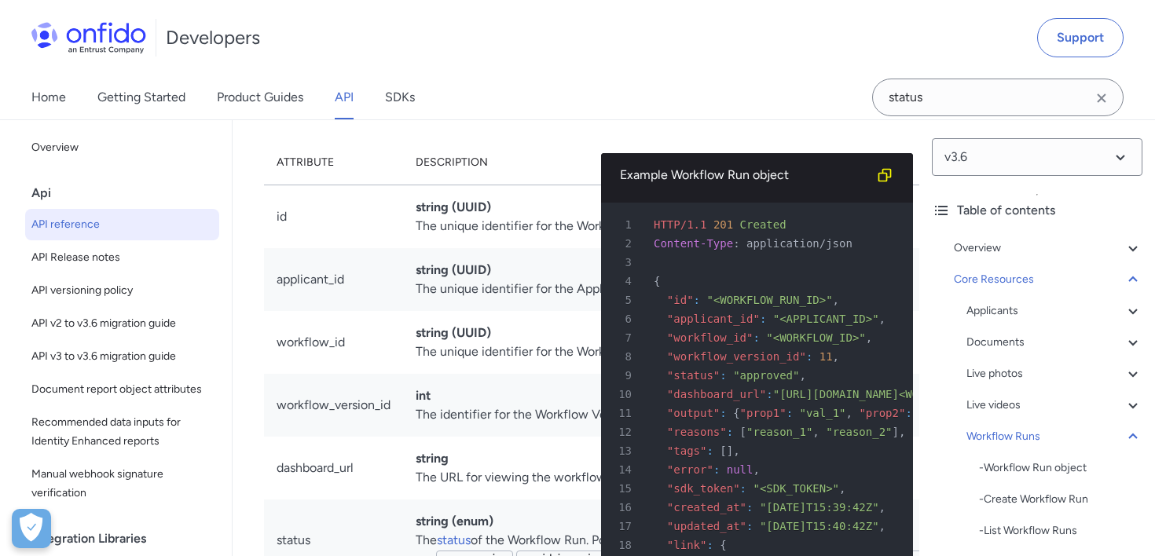
scroll to position [39712, 0]
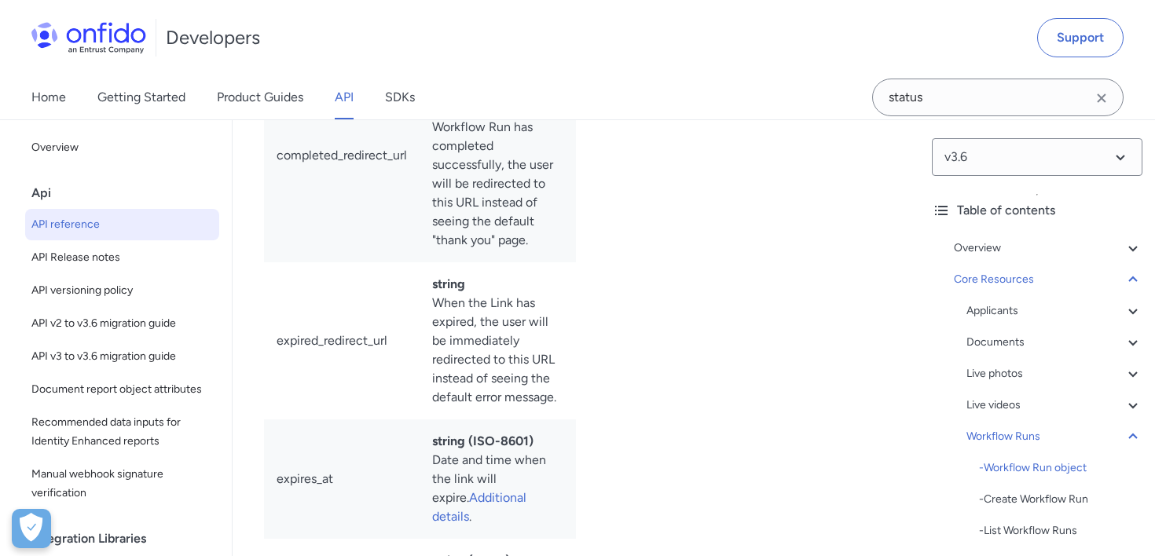
scroll to position [41904, 0]
